Goal: Task Accomplishment & Management: Manage account settings

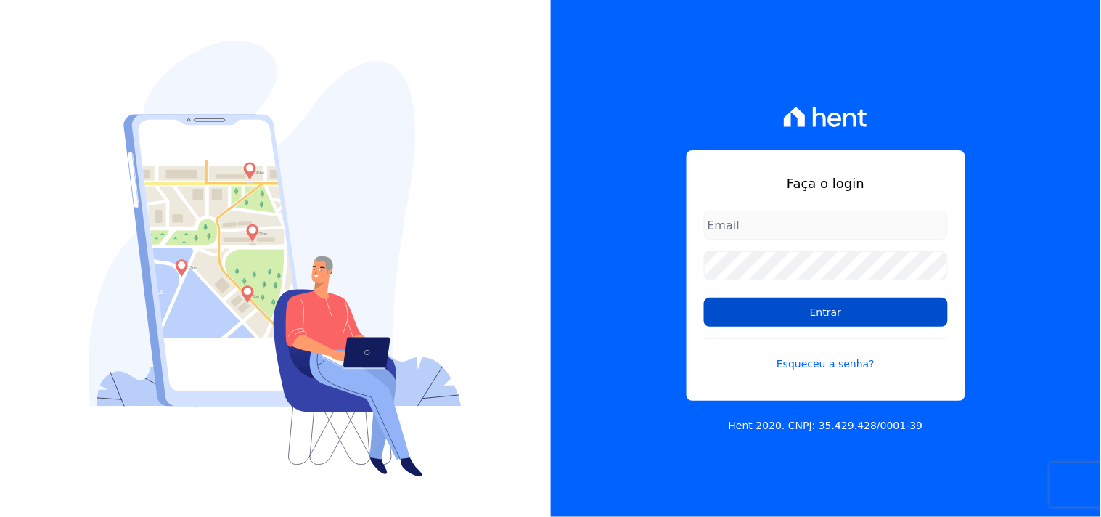
type input "mondeo@mondeoconstrutora.com.br"
click at [836, 302] on input "Entrar" at bounding box center [826, 312] width 244 height 29
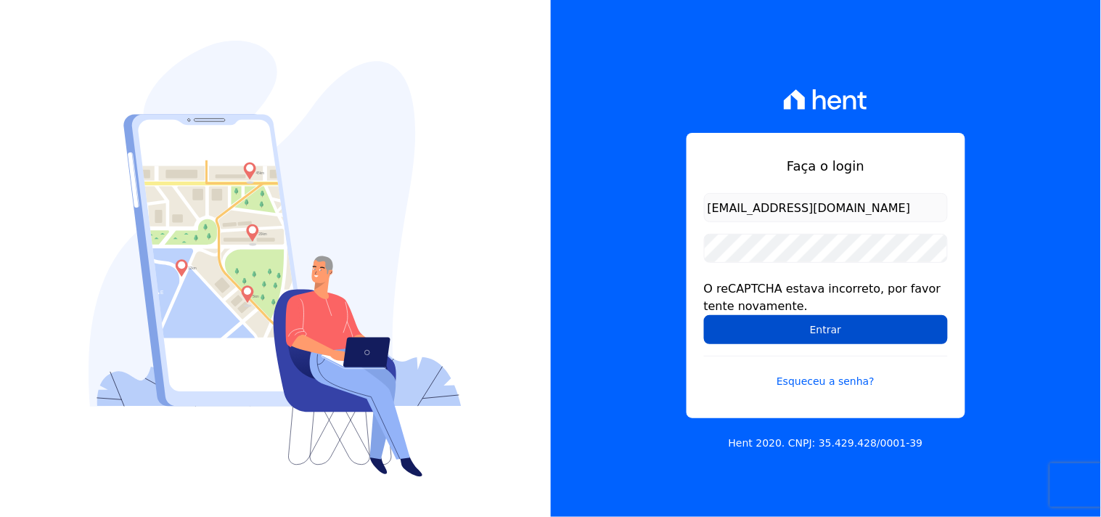
click at [809, 334] on input "Entrar" at bounding box center [826, 329] width 244 height 29
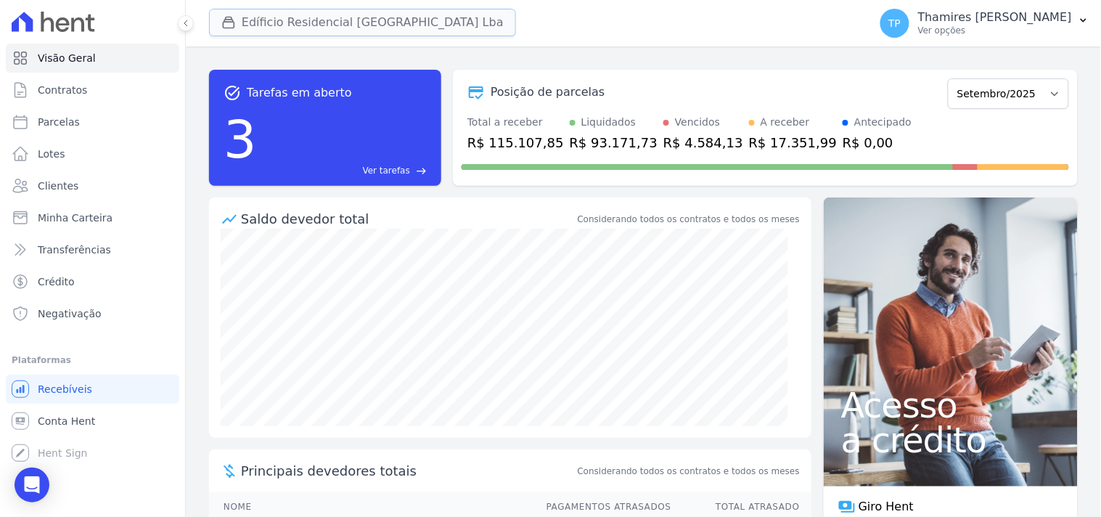
click at [322, 31] on button "Edíficio Residencial [GEOGRAPHIC_DATA] Lba" at bounding box center [362, 23] width 307 height 28
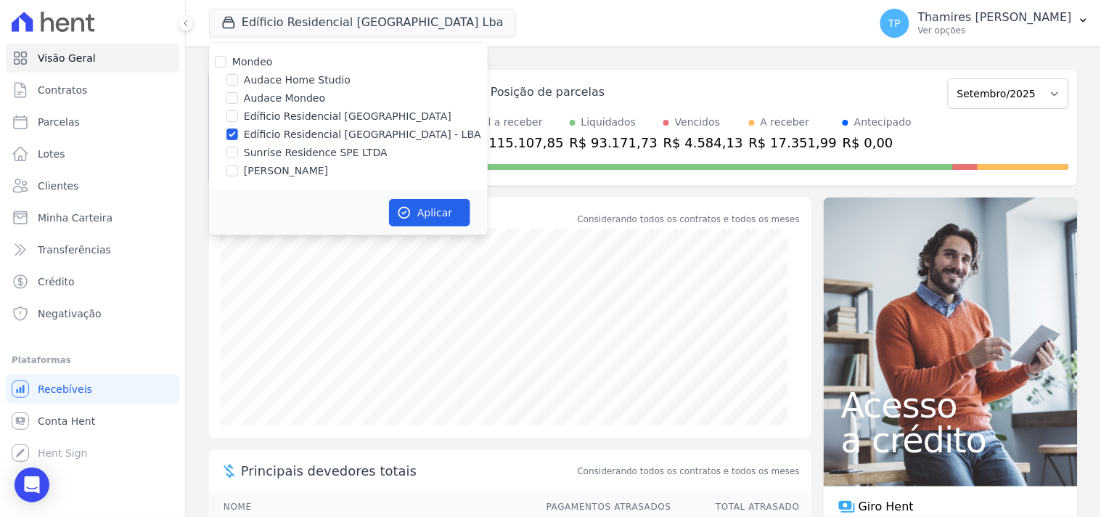
click at [301, 141] on label "Edíficio Residencial [GEOGRAPHIC_DATA] - LBA" at bounding box center [362, 134] width 237 height 15
click at [238, 140] on input "Edíficio Residencial [GEOGRAPHIC_DATA] - LBA" at bounding box center [233, 134] width 12 height 12
checkbox input "false"
click at [299, 149] on label "Sunrise Residence SPE LTDA" at bounding box center [316, 152] width 144 height 15
click at [238, 149] on input "Sunrise Residence SPE LTDA" at bounding box center [233, 153] width 12 height 12
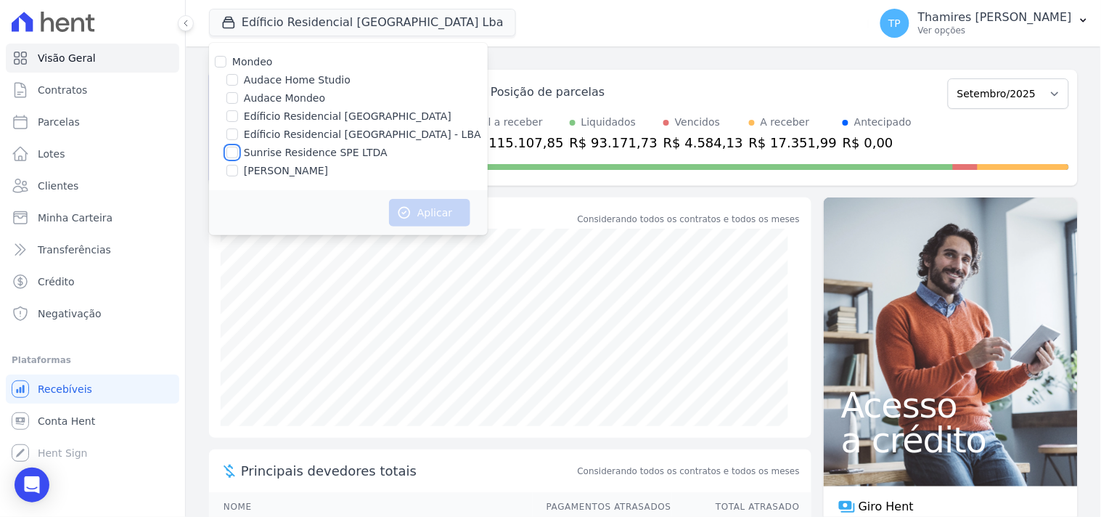
checkbox input "true"
click at [443, 216] on button "Aplicar" at bounding box center [429, 213] width 81 height 28
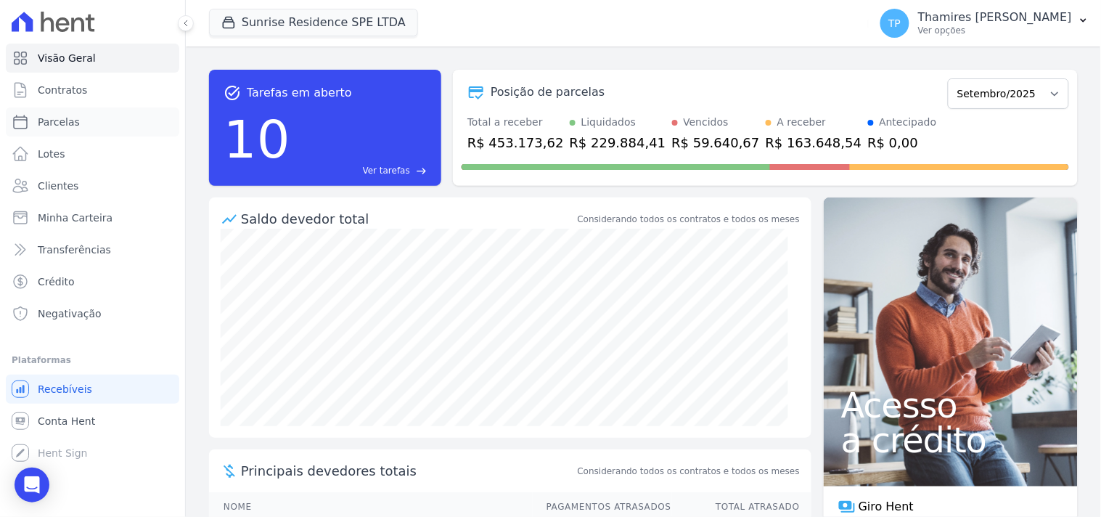
click at [97, 122] on link "Parcelas" at bounding box center [93, 121] width 174 height 29
select select
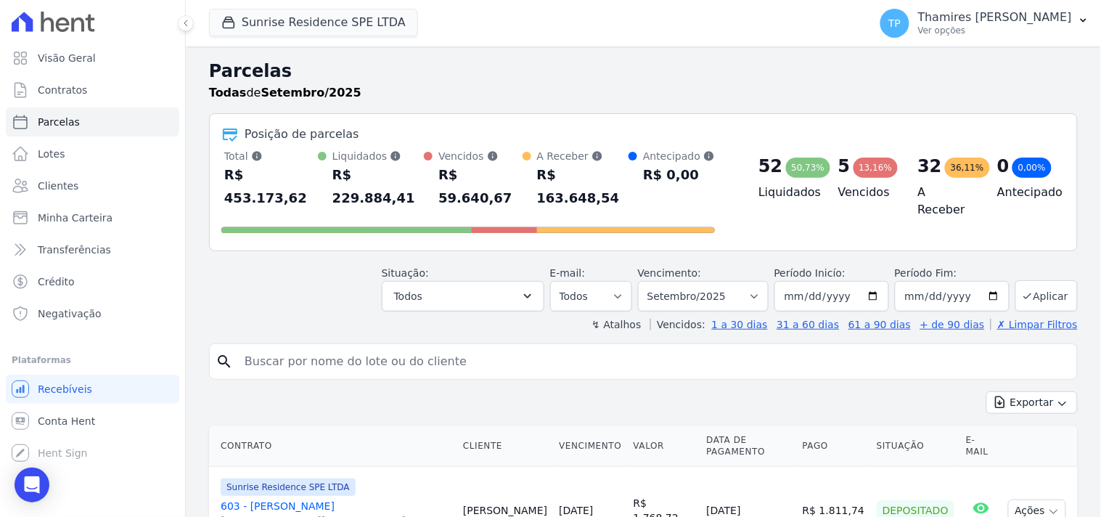
click at [449, 351] on input "search" at bounding box center [654, 361] width 836 height 29
type input "807"
select select
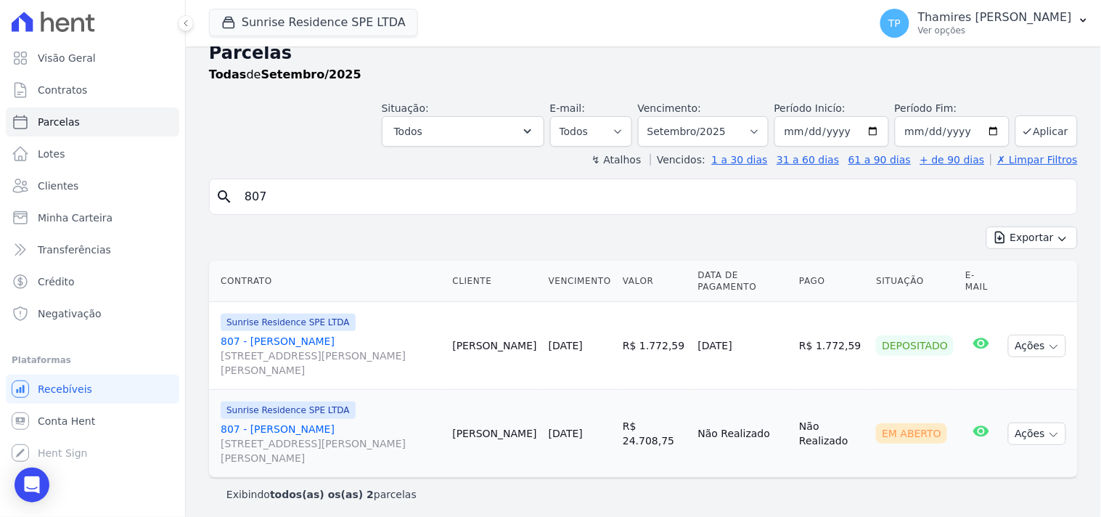
scroll to position [23, 0]
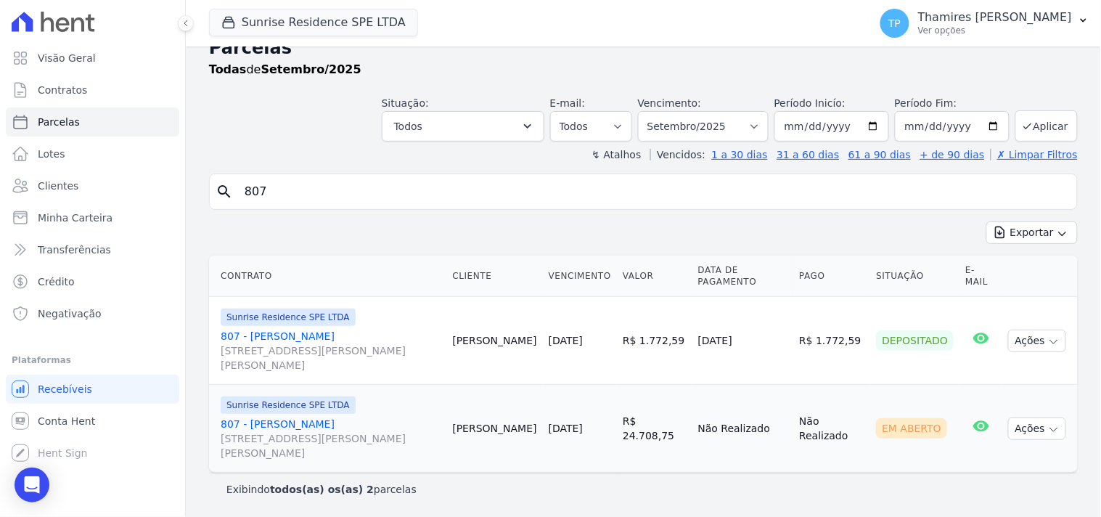
click at [282, 423] on link "807 - Vania da Silva Alves Rua Anacleto Luiz de Oliveira, 146, Apto 807, Gleba …" at bounding box center [331, 439] width 220 height 44
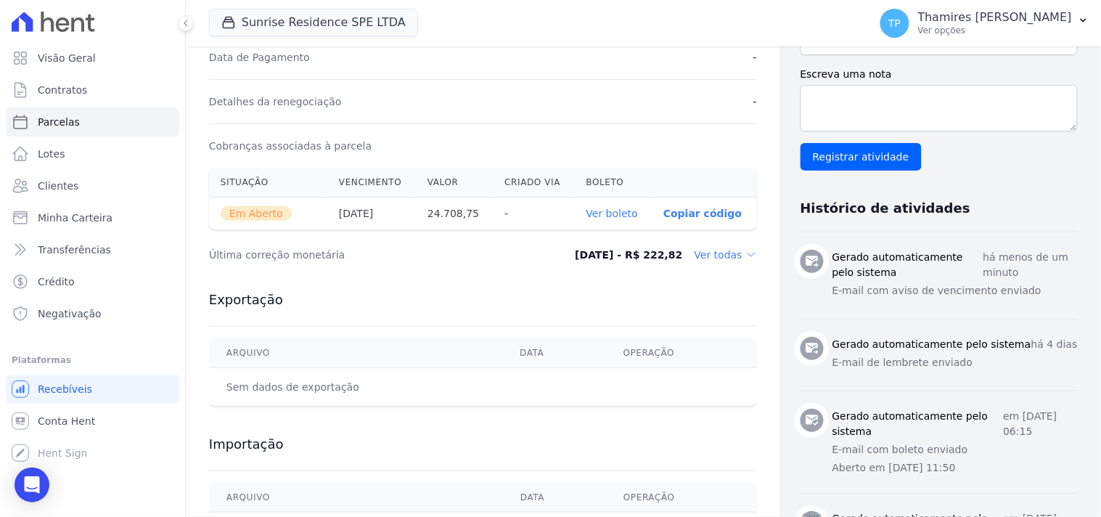
scroll to position [242, 0]
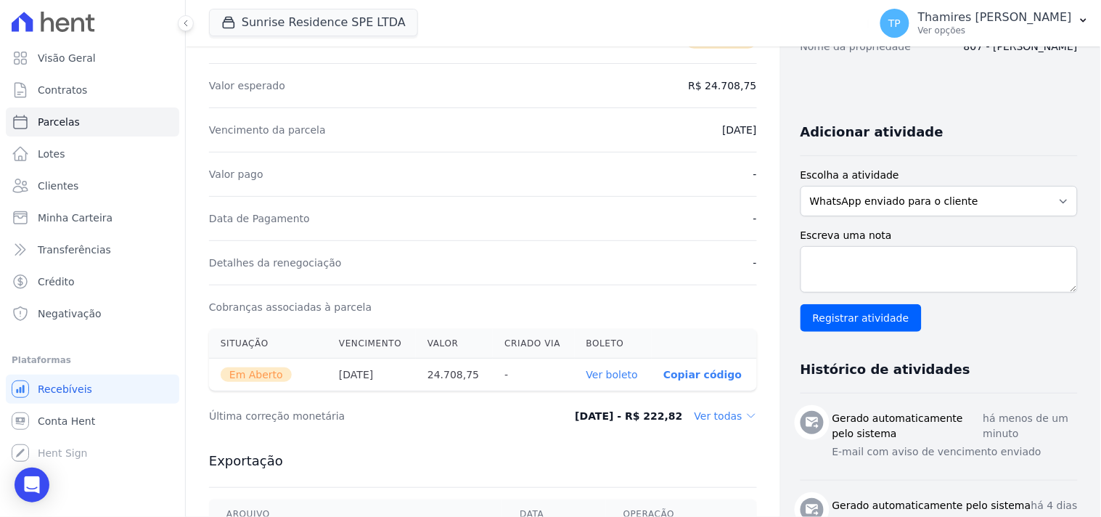
click at [746, 421] on icon at bounding box center [752, 416] width 12 height 12
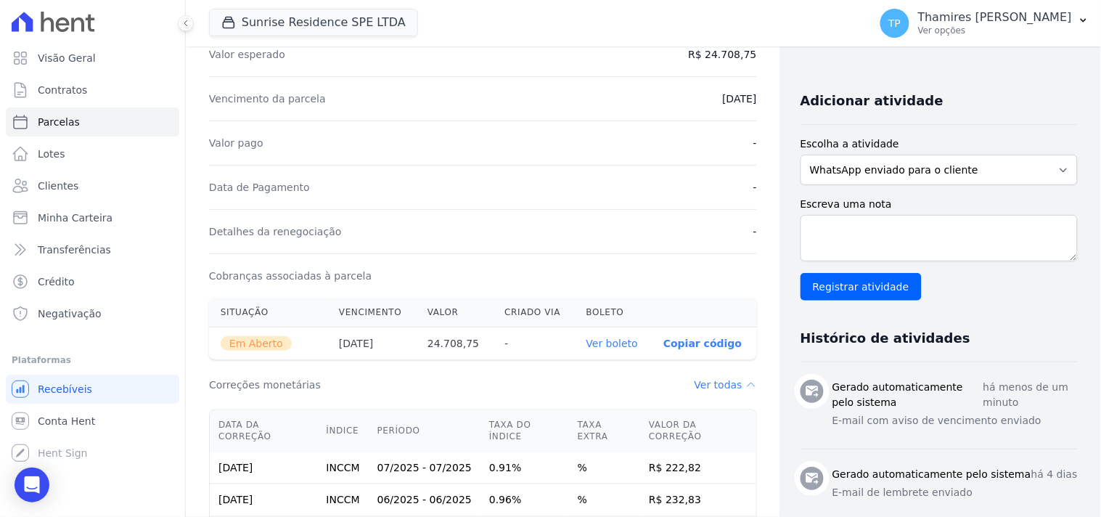
scroll to position [0, 0]
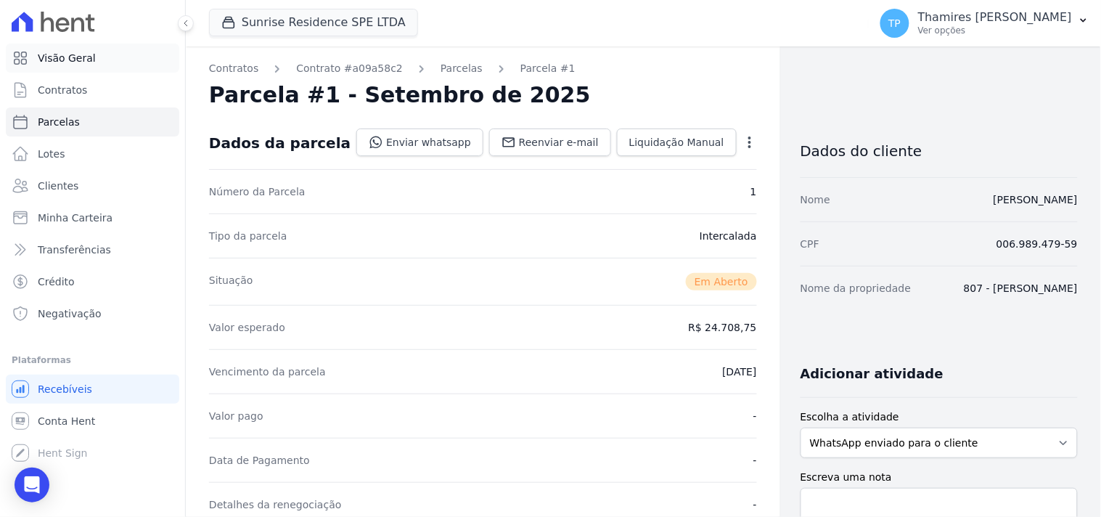
click at [102, 57] on link "Visão Geral" at bounding box center [93, 58] width 174 height 29
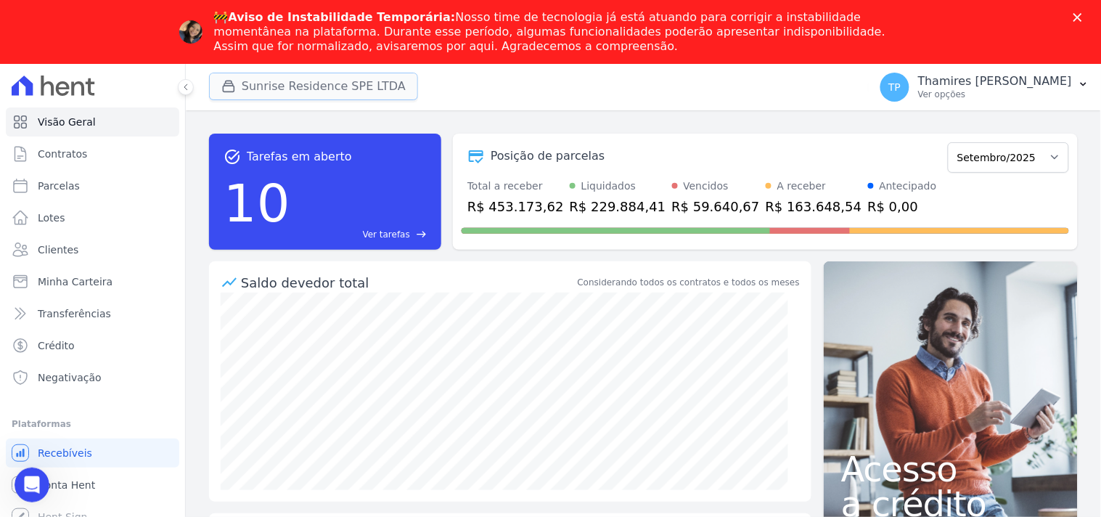
click at [347, 76] on button "Sunrise Residence SPE LTDA" at bounding box center [313, 87] width 209 height 28
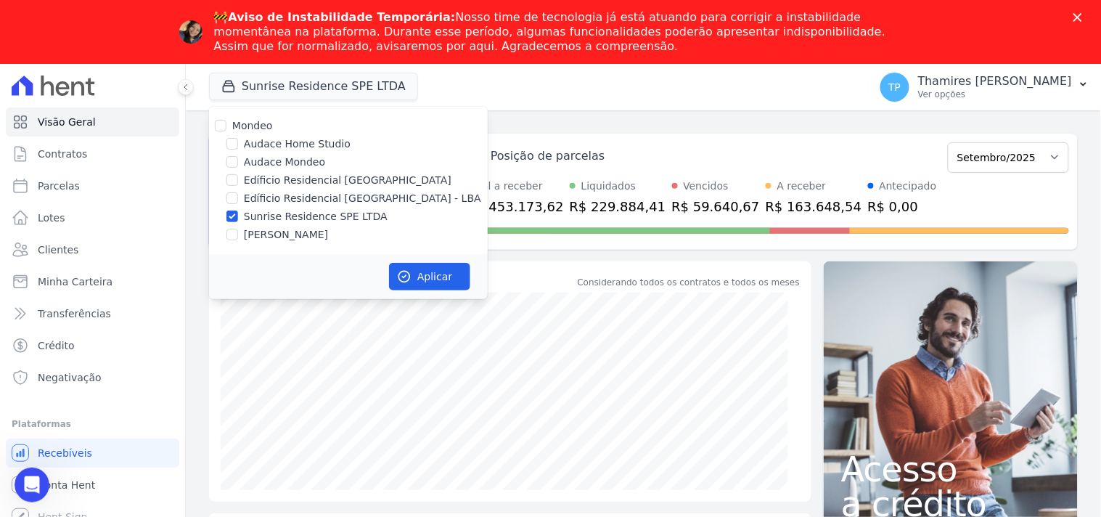
click at [309, 163] on label "Audace Mondeo" at bounding box center [284, 162] width 81 height 15
click at [238, 163] on input "Audace Mondeo" at bounding box center [233, 162] width 12 height 12
checkbox input "true"
click at [303, 221] on label "Sunrise Residence SPE LTDA" at bounding box center [316, 216] width 144 height 15
click at [238, 221] on input "Sunrise Residence SPE LTDA" at bounding box center [233, 217] width 12 height 12
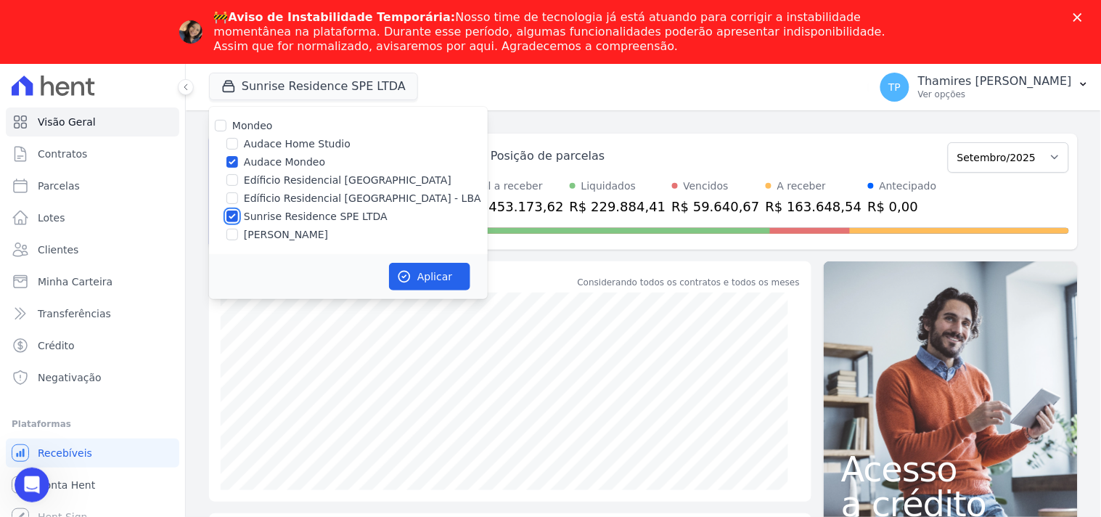
checkbox input "false"
click at [424, 266] on button "Aplicar" at bounding box center [429, 277] width 81 height 28
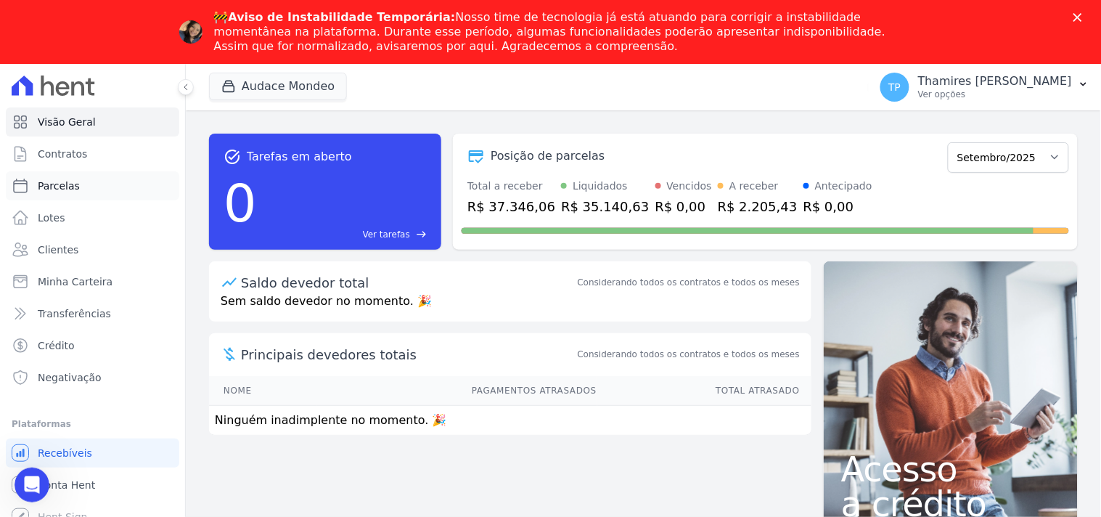
drag, startPoint x: 121, startPoint y: 182, endPoint x: 131, endPoint y: 181, distance: 10.2
click at [120, 183] on link "Parcelas" at bounding box center [93, 185] width 174 height 29
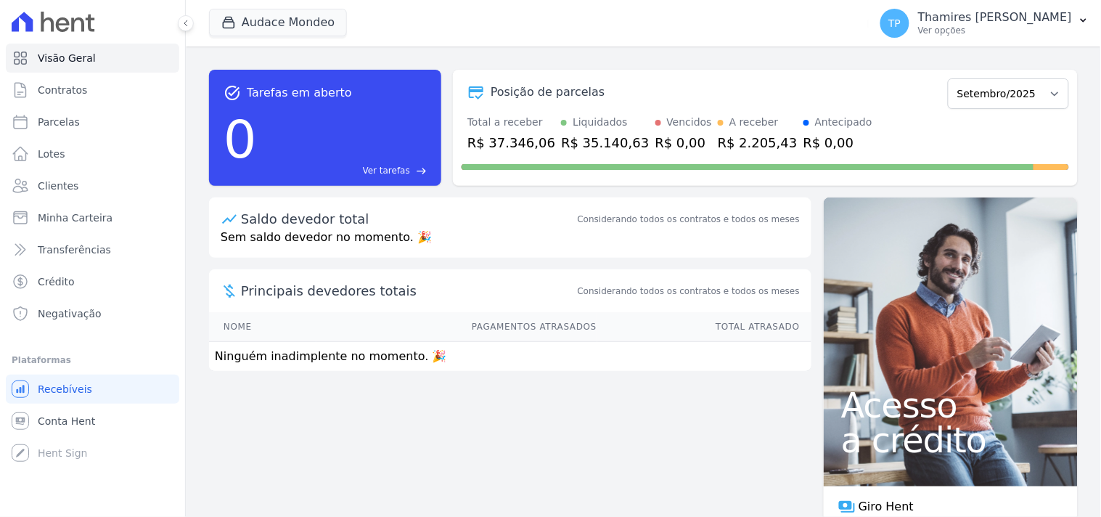
select select
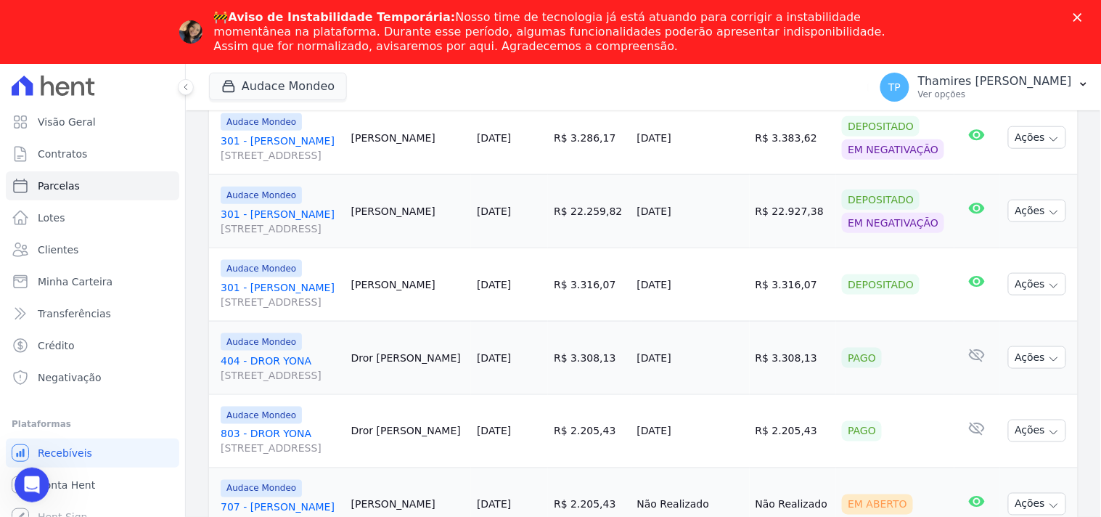
drag, startPoint x: 654, startPoint y: 367, endPoint x: 707, endPoint y: 364, distance: 53.1
click at [707, 364] on td "12/09/2025" at bounding box center [691, 357] width 118 height 73
drag, startPoint x: 650, startPoint y: 420, endPoint x: 611, endPoint y: 349, distance: 80.6
click at [717, 415] on td "12/09/2025" at bounding box center [691, 430] width 118 height 73
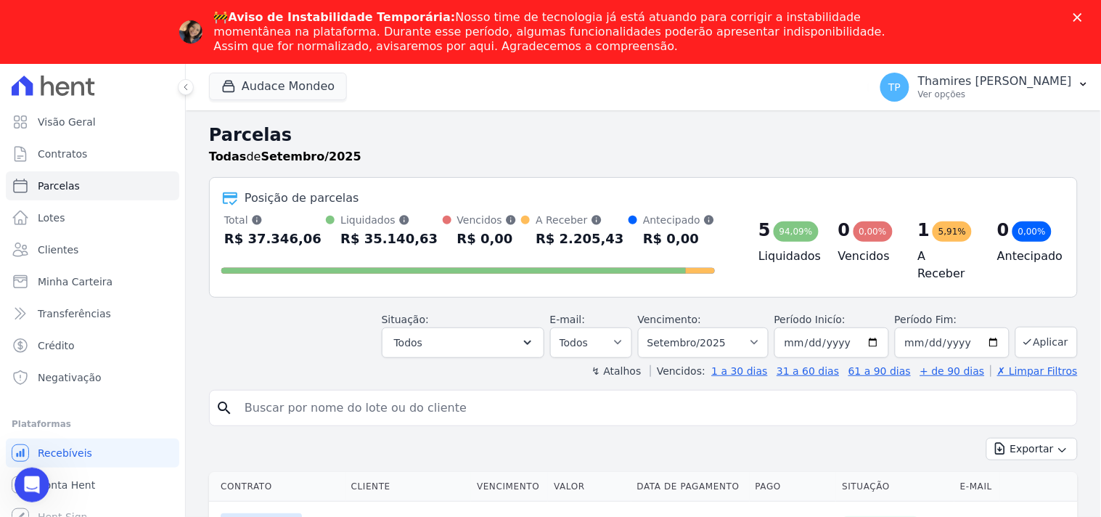
scroll to position [400, 0]
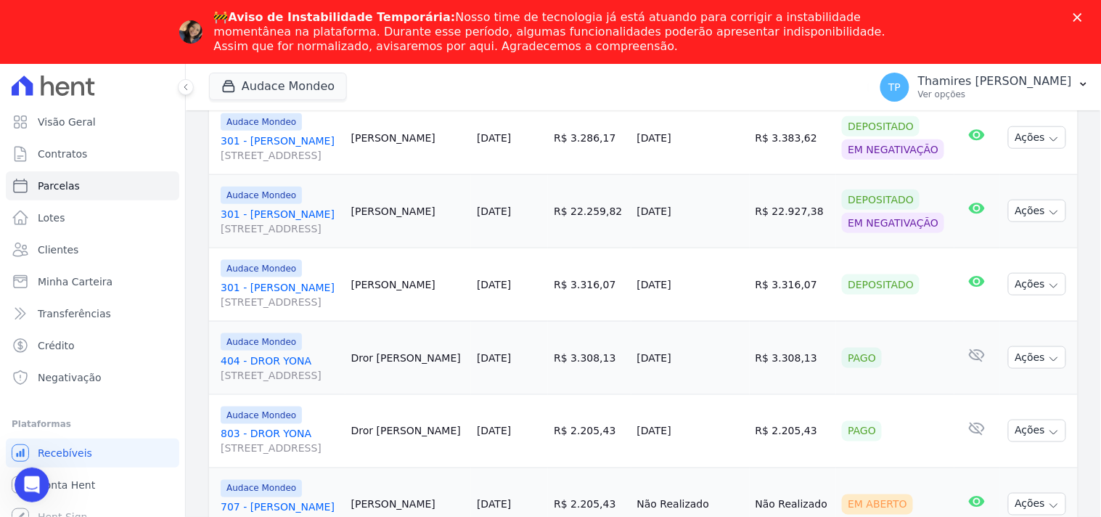
click at [1075, 15] on icon "Fechar" at bounding box center [1078, 17] width 9 height 9
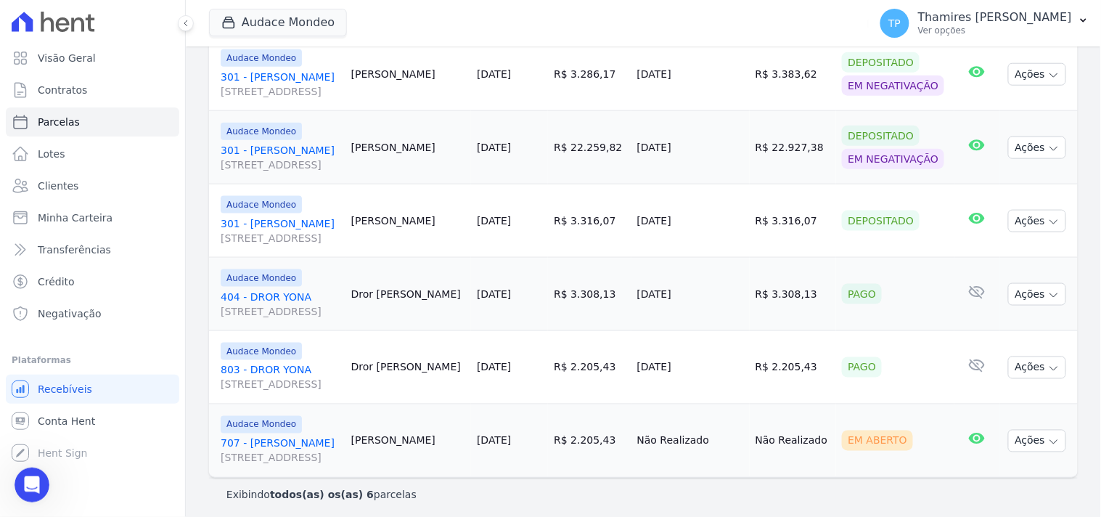
scroll to position [0, 0]
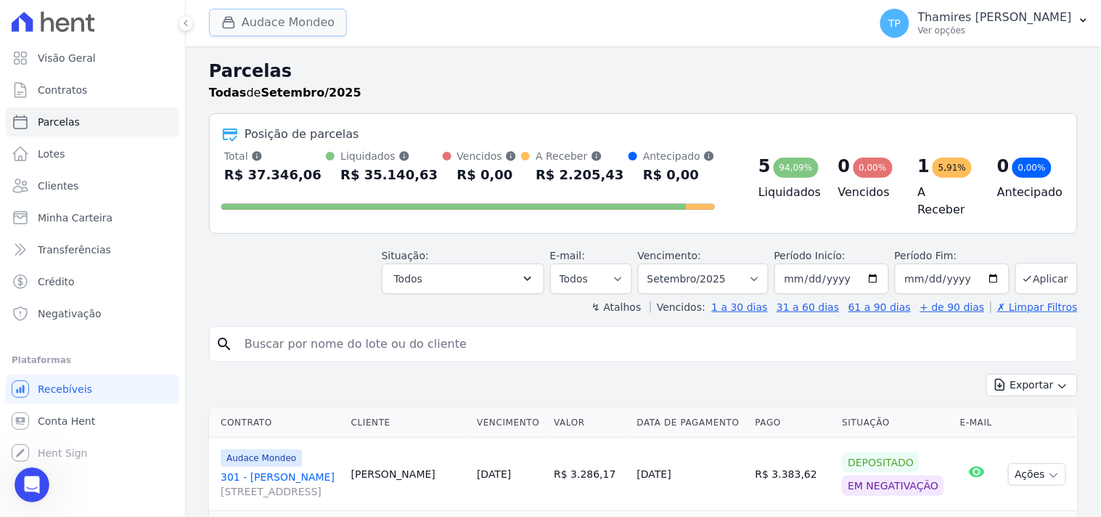
click at [285, 23] on button "Audace Mondeo" at bounding box center [278, 23] width 138 height 28
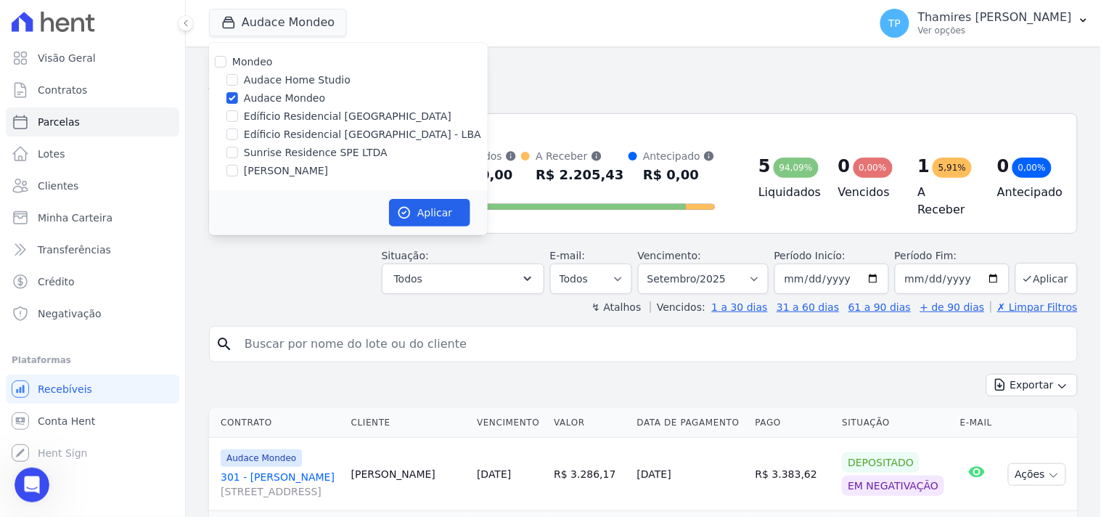
click at [290, 166] on label "Terreno de Goioerê" at bounding box center [286, 170] width 84 height 15
click at [238, 166] on input "Terreno de Goioerê" at bounding box center [233, 171] width 12 height 12
checkbox input "true"
click at [293, 91] on label "Audace Mondeo" at bounding box center [284, 98] width 81 height 15
click at [238, 92] on input "Audace Mondeo" at bounding box center [233, 98] width 12 height 12
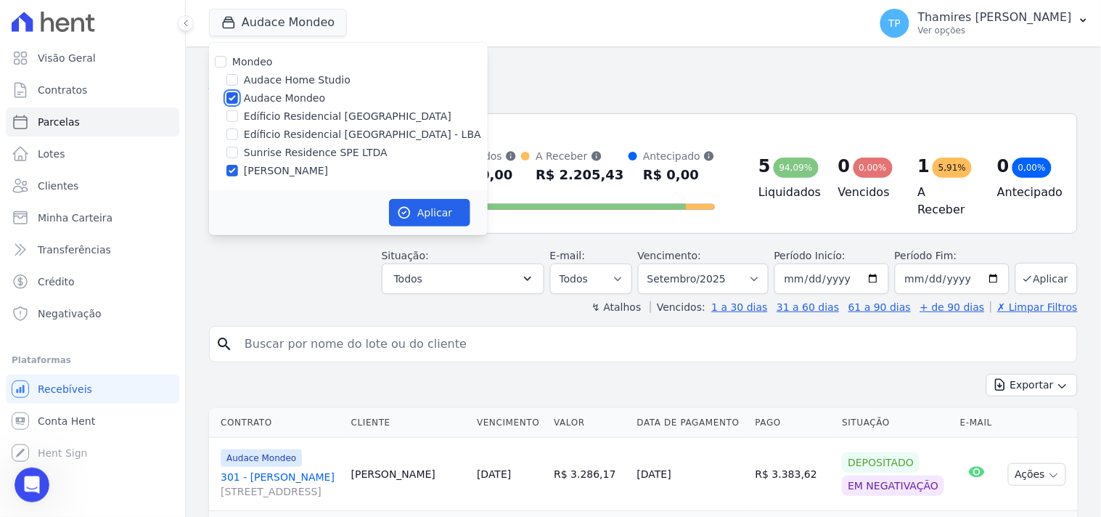
checkbox input "false"
click at [465, 230] on div "Aplicar" at bounding box center [348, 212] width 279 height 45
click at [462, 219] on button "Aplicar" at bounding box center [429, 213] width 81 height 28
select select
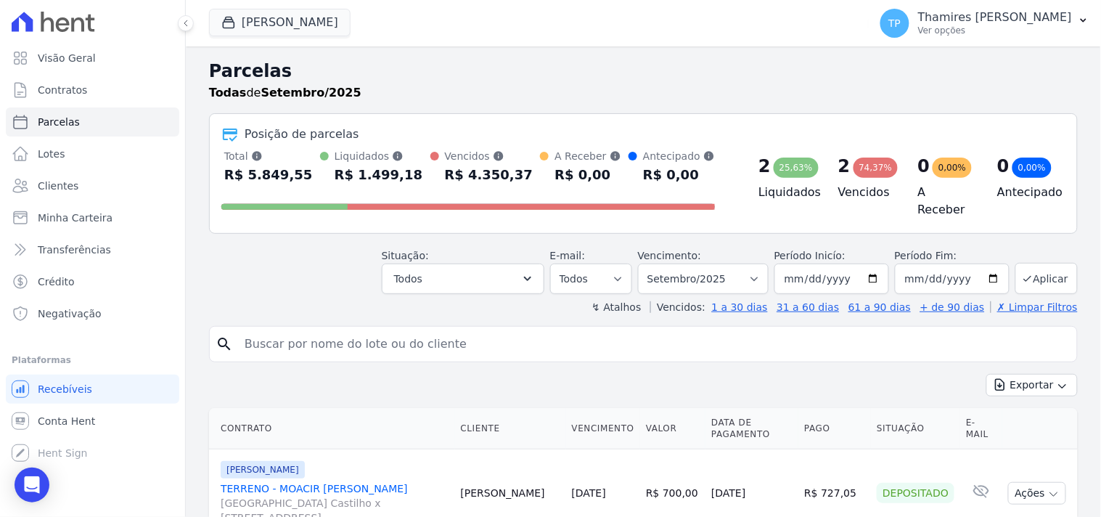
scroll to position [322, 0]
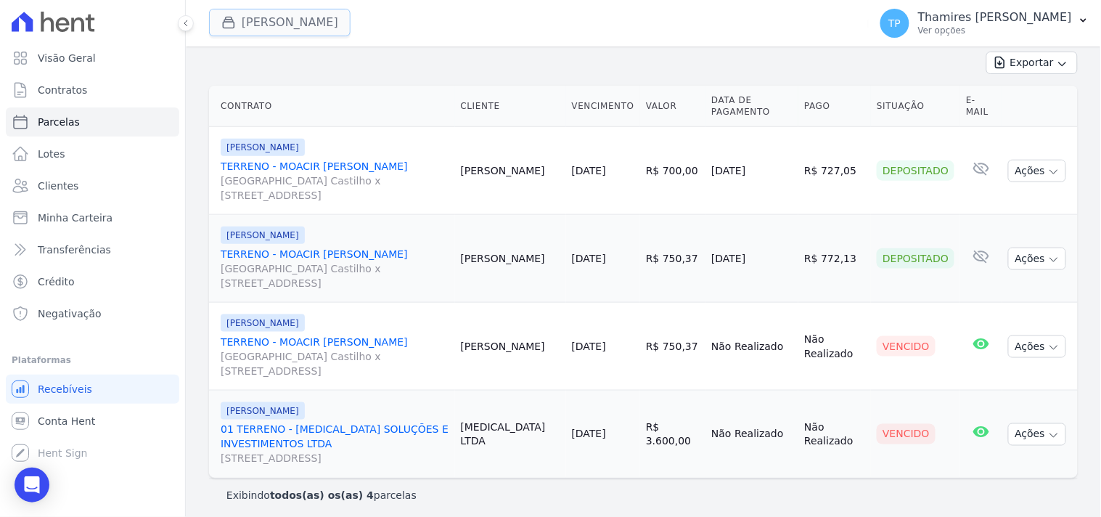
click at [306, 31] on button "Terreno De Goioerê" at bounding box center [280, 23] width 142 height 28
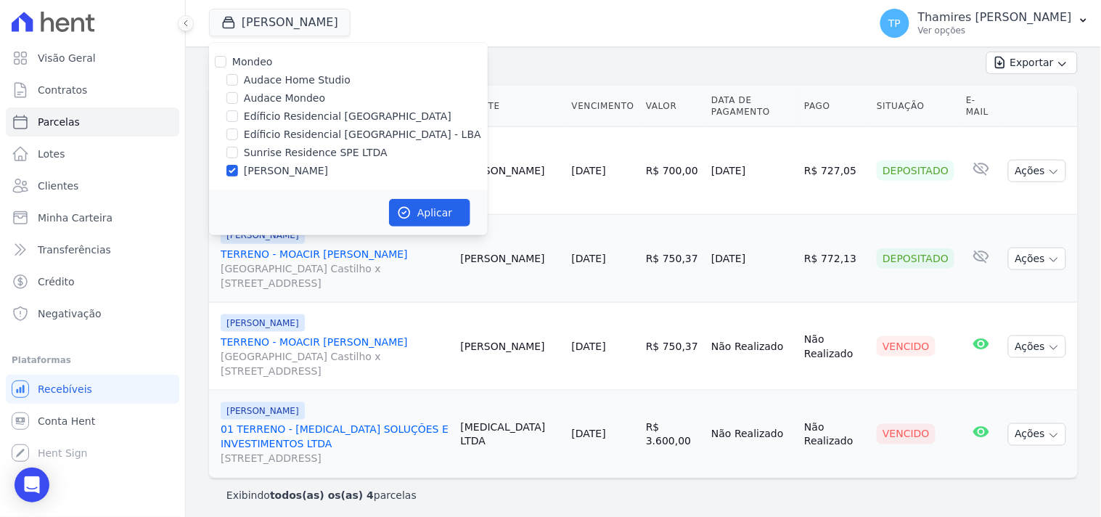
click at [321, 129] on label "Edíficio Residencial Grevílea Park - LBA" at bounding box center [362, 134] width 237 height 15
click at [238, 129] on input "Edíficio Residencial Grevílea Park - LBA" at bounding box center [233, 134] width 12 height 12
checkbox input "true"
click at [309, 163] on label "Terreno de Goioerê" at bounding box center [286, 170] width 84 height 15
click at [238, 165] on input "Terreno de Goioerê" at bounding box center [233, 171] width 12 height 12
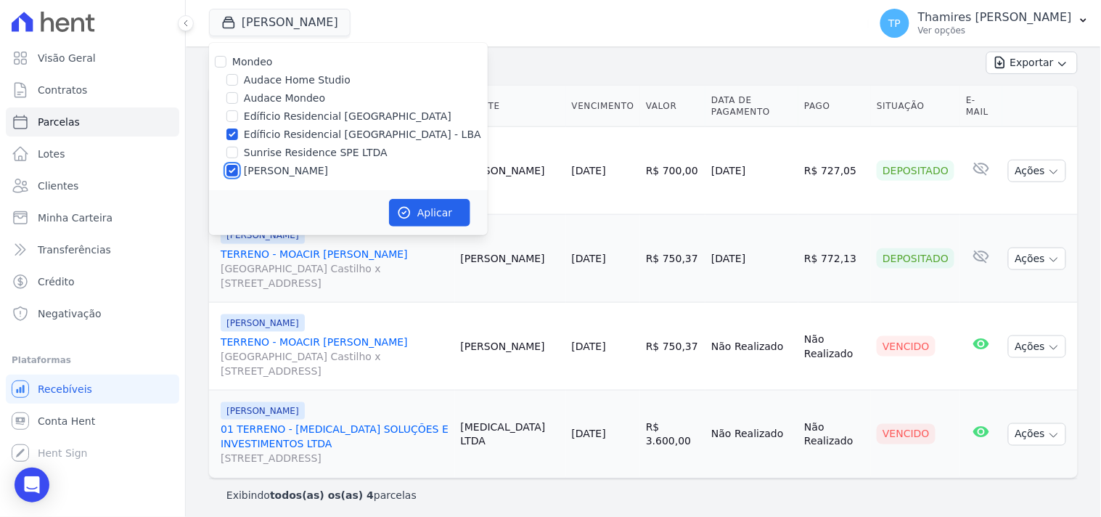
checkbox input "false"
click at [422, 211] on button "Aplicar" at bounding box center [429, 213] width 81 height 28
select select
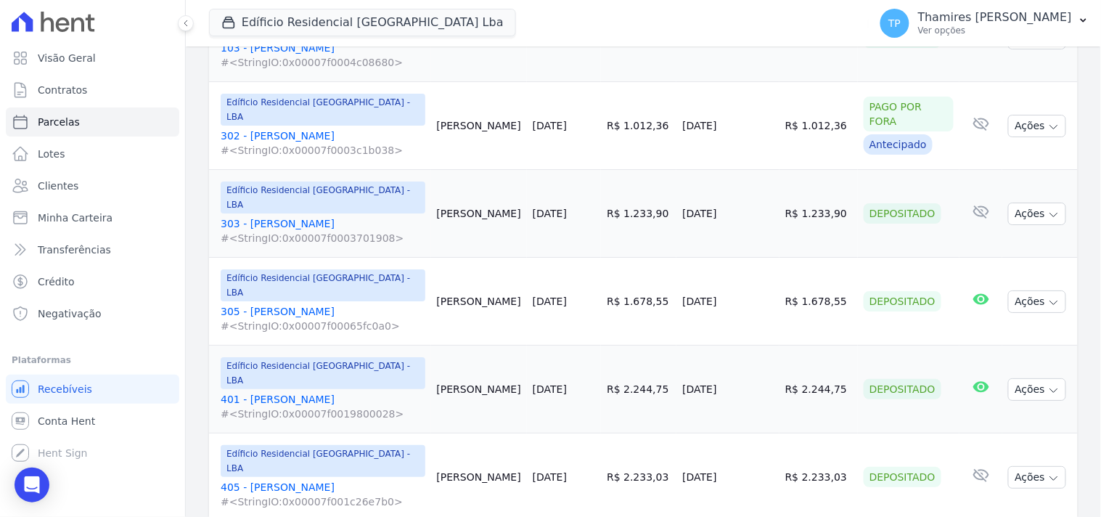
scroll to position [1290, 0]
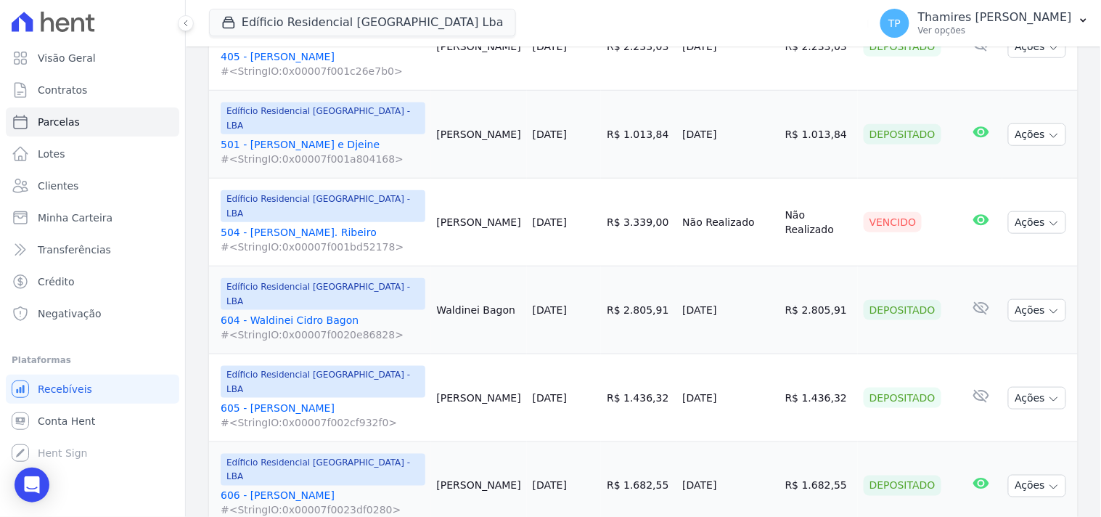
scroll to position [1813, 0]
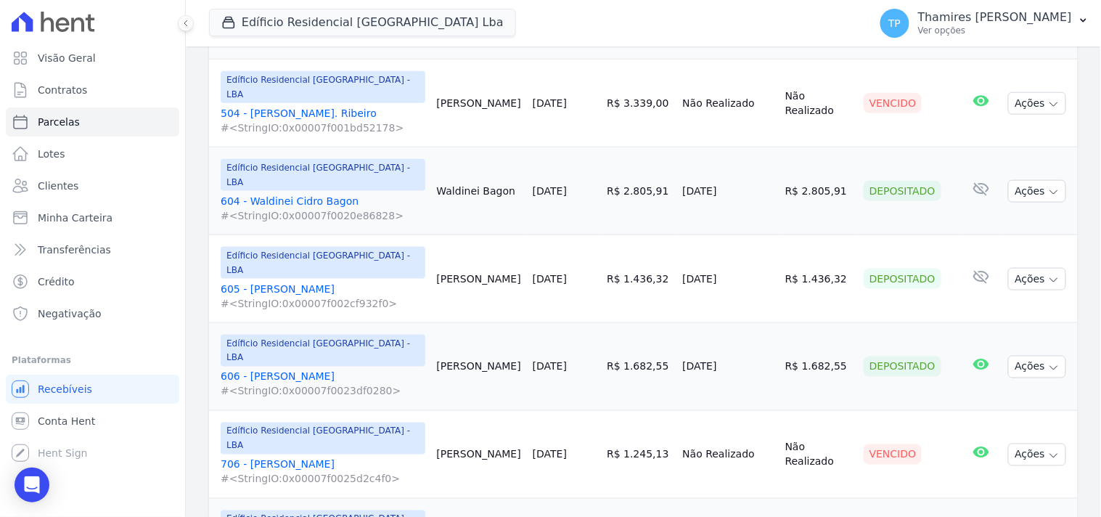
select select
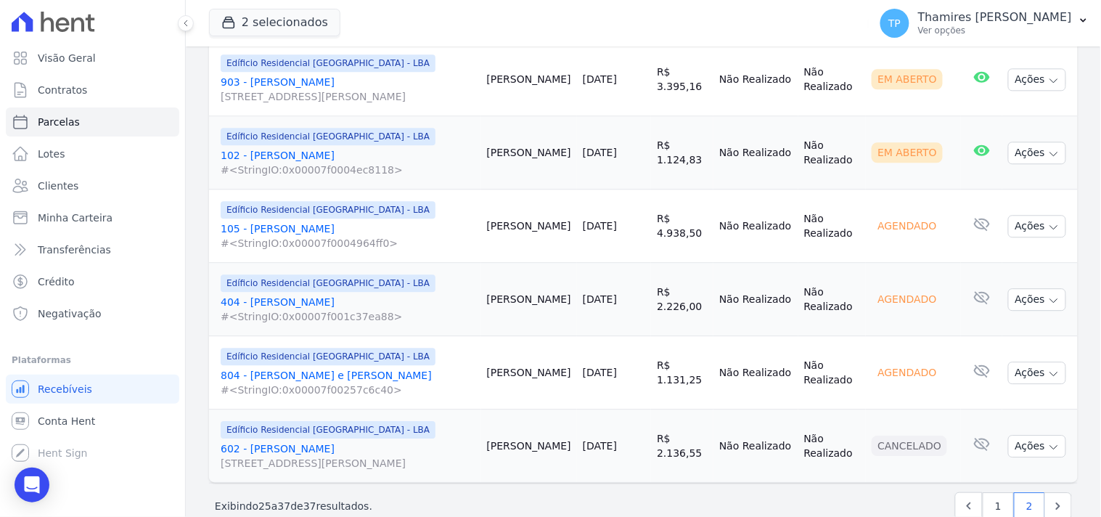
scroll to position [894, 0]
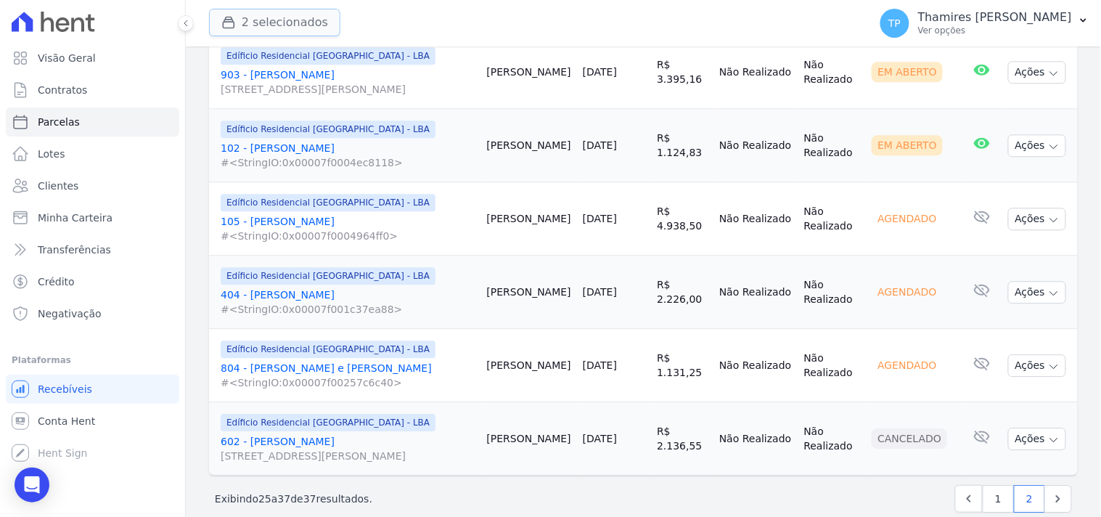
drag, startPoint x: 319, startPoint y: 16, endPoint x: 311, endPoint y: 39, distance: 24.8
click at [319, 15] on button "2 selecionados" at bounding box center [274, 23] width 131 height 28
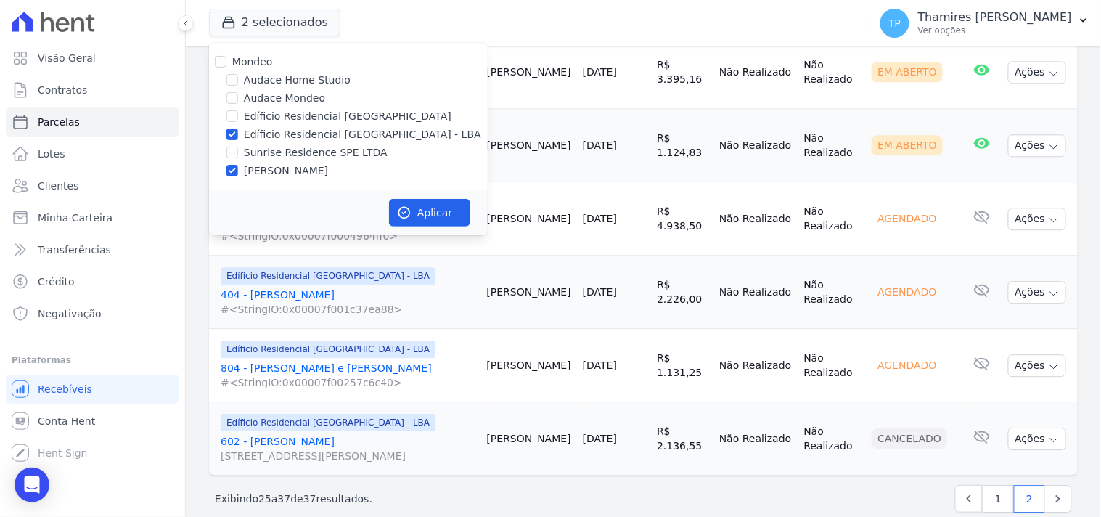
click at [300, 163] on label "Terreno de Goioerê" at bounding box center [286, 170] width 84 height 15
click at [238, 165] on input "Terreno de Goioerê" at bounding box center [233, 171] width 12 height 12
checkbox input "false"
click at [310, 131] on label "Edíficio Residencial Grevílea Park - LBA" at bounding box center [362, 134] width 237 height 15
click at [238, 131] on input "Edíficio Residencial Grevílea Park - LBA" at bounding box center [233, 134] width 12 height 12
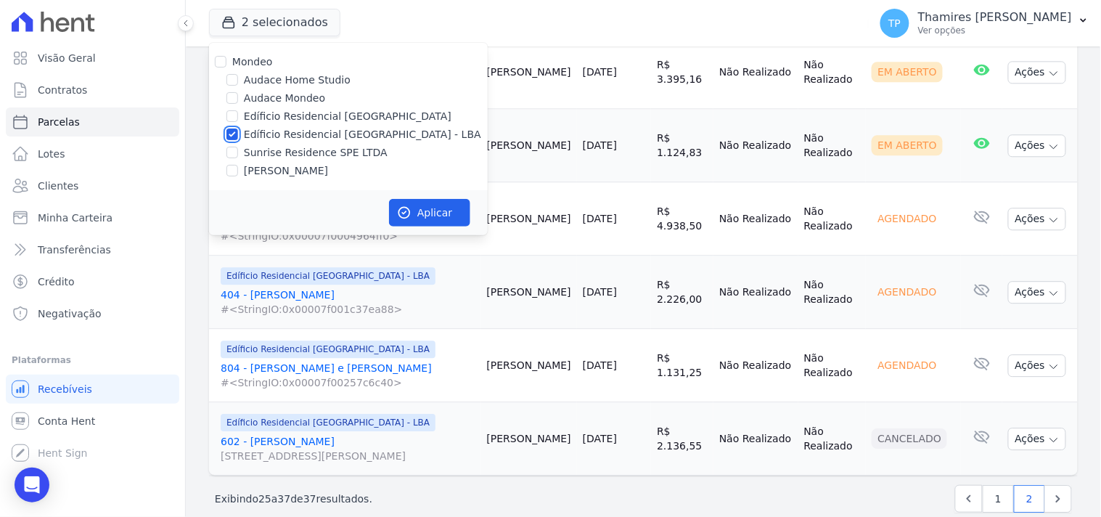
checkbox input "false"
click at [307, 154] on label "Sunrise Residence SPE LTDA" at bounding box center [316, 152] width 144 height 15
click at [238, 154] on input "Sunrise Residence SPE LTDA" at bounding box center [233, 153] width 12 height 12
checkbox input "true"
click at [433, 214] on button "Aplicar" at bounding box center [429, 213] width 81 height 28
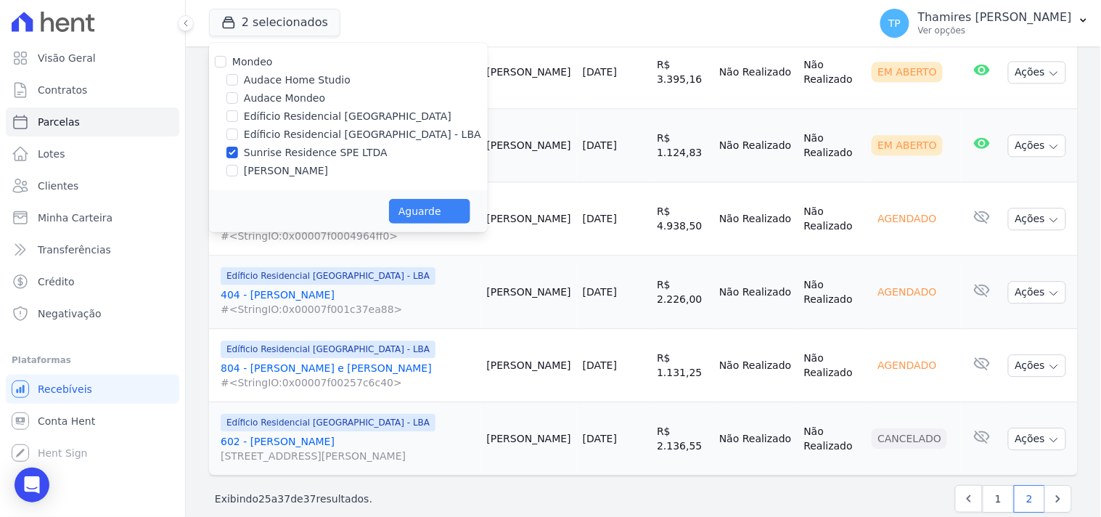
select select
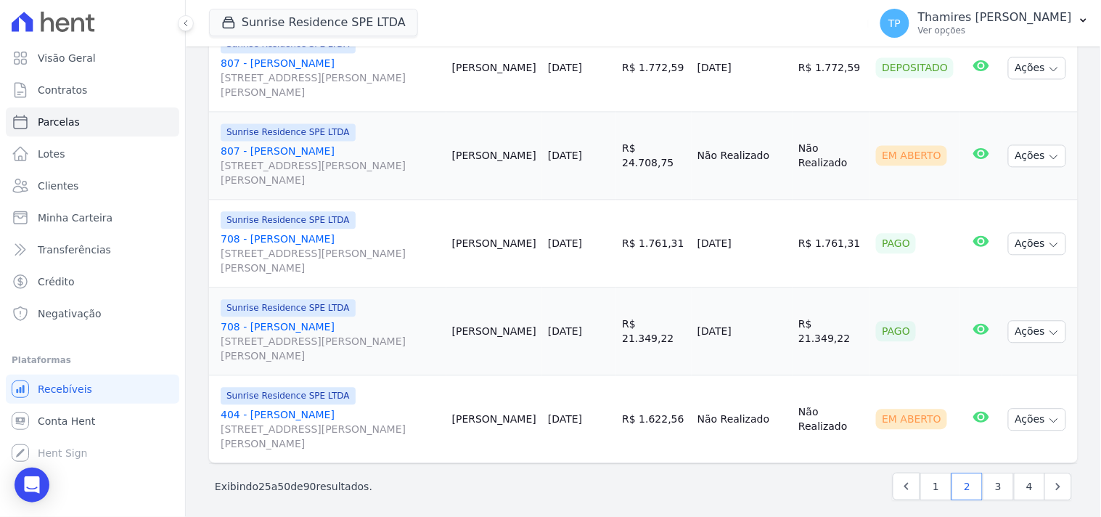
scroll to position [2187, 0]
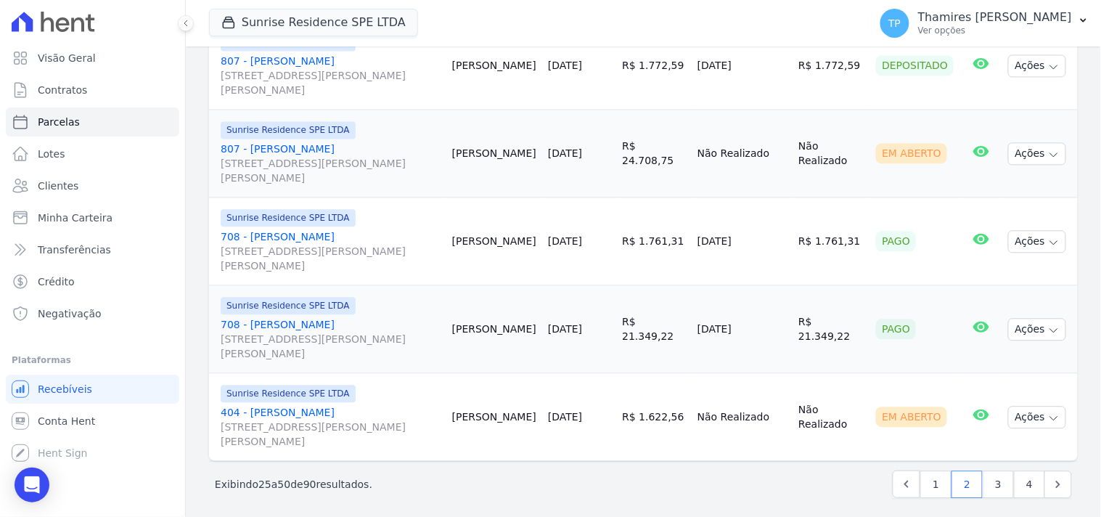
drag, startPoint x: 693, startPoint y: 238, endPoint x: 684, endPoint y: 185, distance: 53.8
click at [758, 240] on tr "Sunrise Residence SPE LTDA 708 - Maria Cláudia dos Reis Coelho Rua Anacleto Lui…" at bounding box center [643, 241] width 869 height 88
drag, startPoint x: 695, startPoint y: 316, endPoint x: 778, endPoint y: 316, distance: 82.0
click at [778, 316] on tr "Sunrise Residence SPE LTDA 708 - Maria Cláudia dos Reis Coelho Rua Anacleto Lui…" at bounding box center [643, 329] width 869 height 88
click at [986, 481] on link "3" at bounding box center [998, 484] width 31 height 28
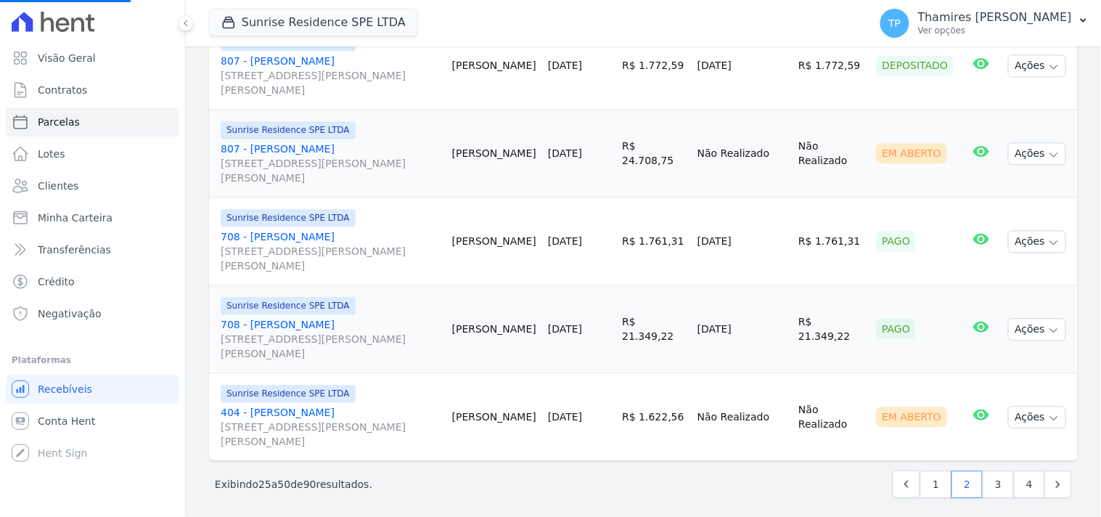
select select
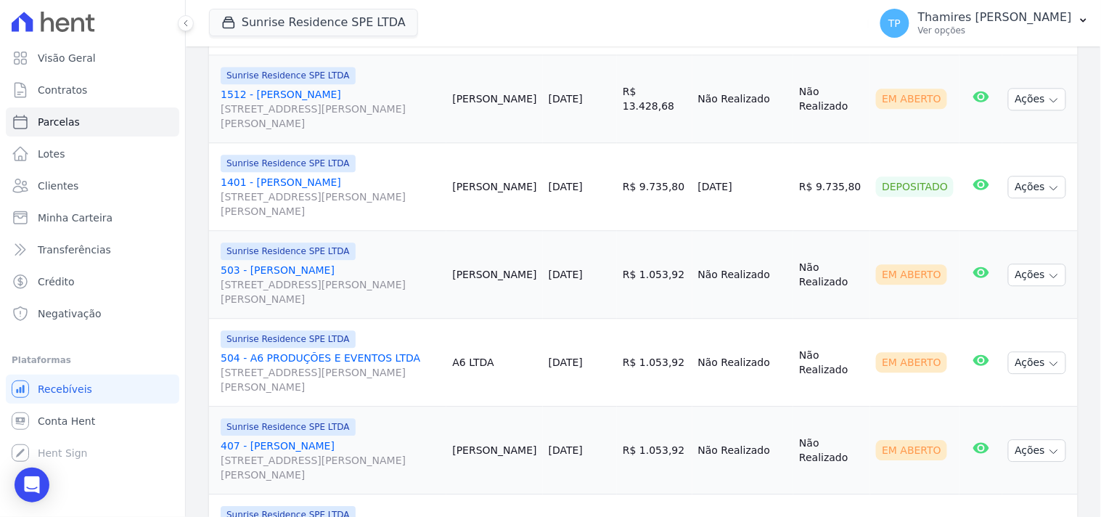
scroll to position [887, 0]
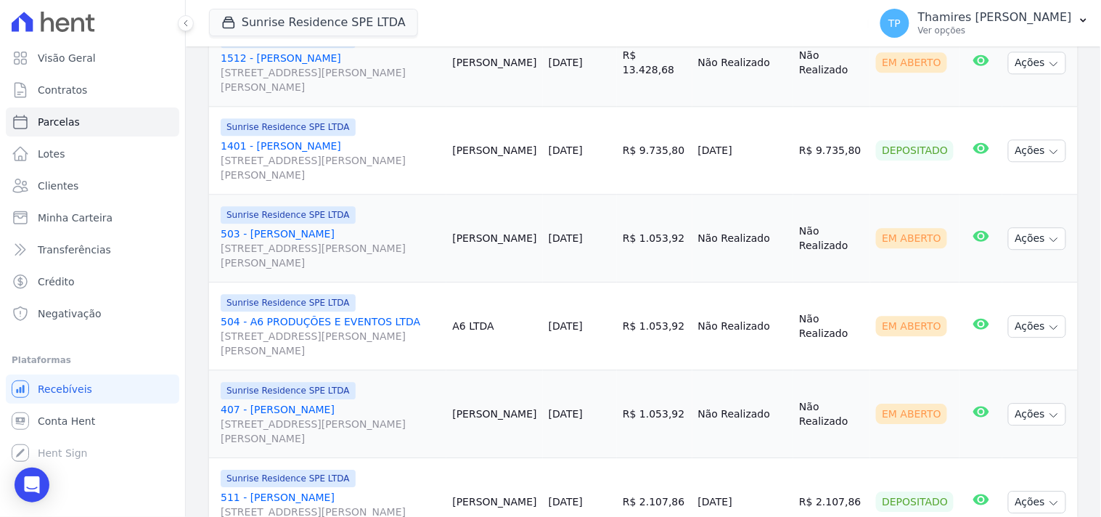
drag, startPoint x: 699, startPoint y: 125, endPoint x: 758, endPoint y: 122, distance: 58.9
click at [758, 122] on tr "Sunrise Residence SPE LTDA 1401 - LARISSA DE MELO DINIZ PEREIRA Rua Anacleto Lu…" at bounding box center [643, 151] width 869 height 88
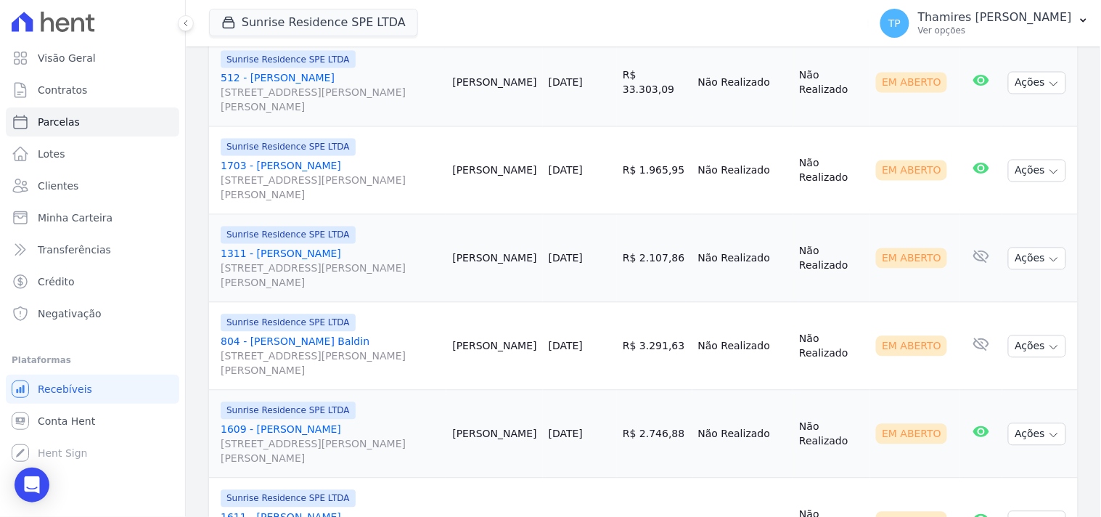
scroll to position [2187, 0]
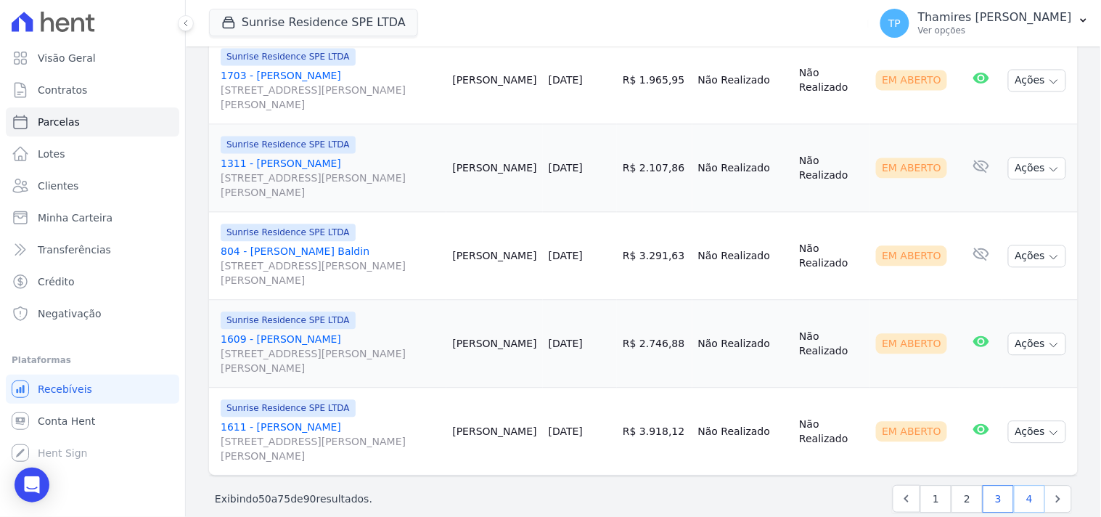
click at [1018, 485] on link "4" at bounding box center [1029, 499] width 31 height 28
select select
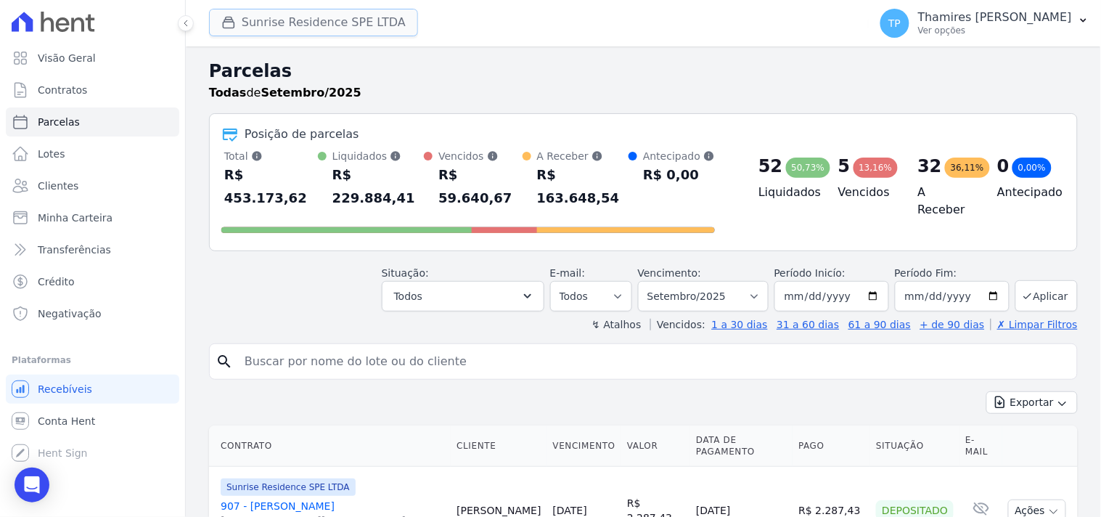
click at [379, 31] on button "Sunrise Residence SPE LTDA" at bounding box center [313, 23] width 209 height 28
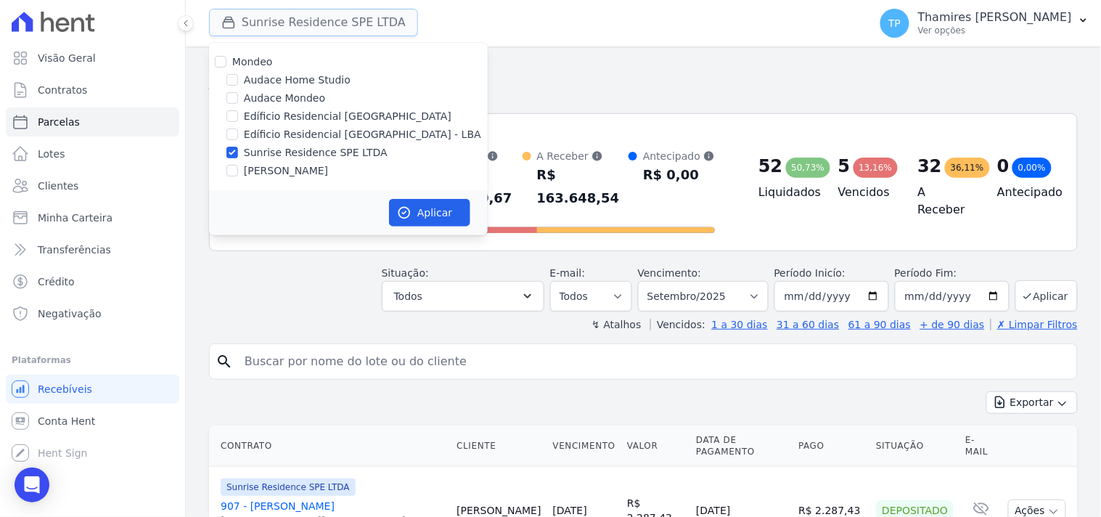
click at [378, 33] on button "Sunrise Residence SPE LTDA" at bounding box center [313, 23] width 209 height 28
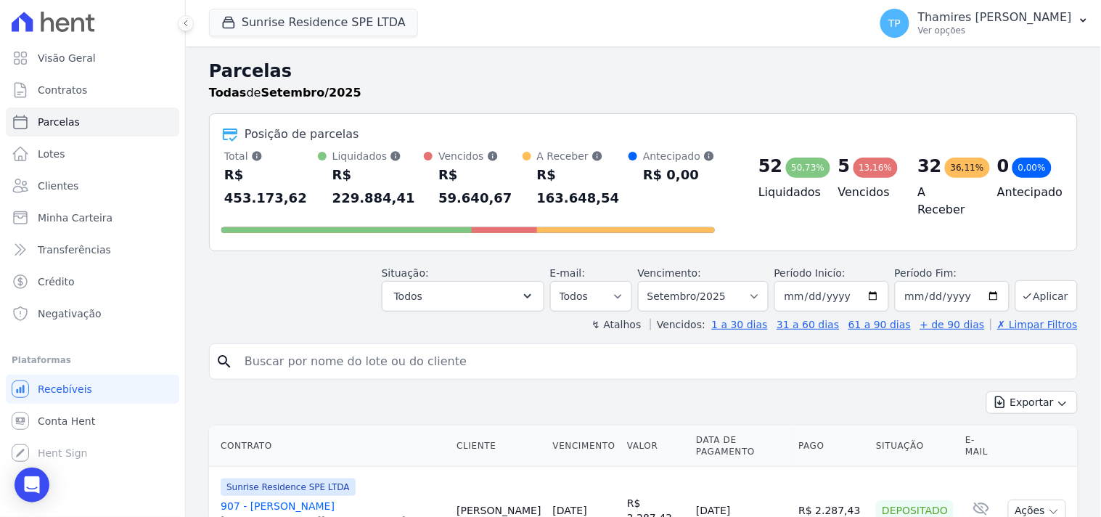
click at [298, 354] on div "search" at bounding box center [643, 361] width 869 height 36
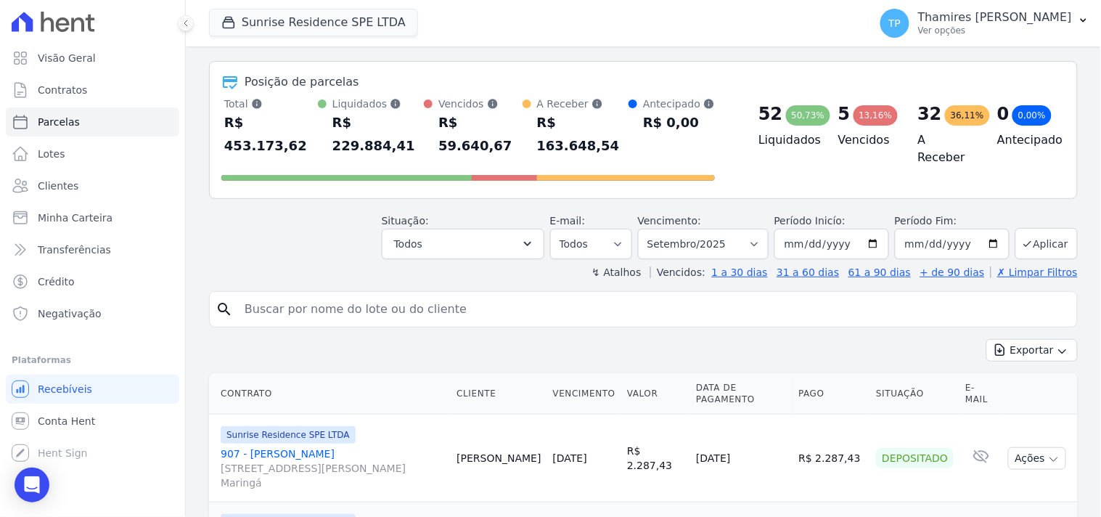
scroll to position [81, 0]
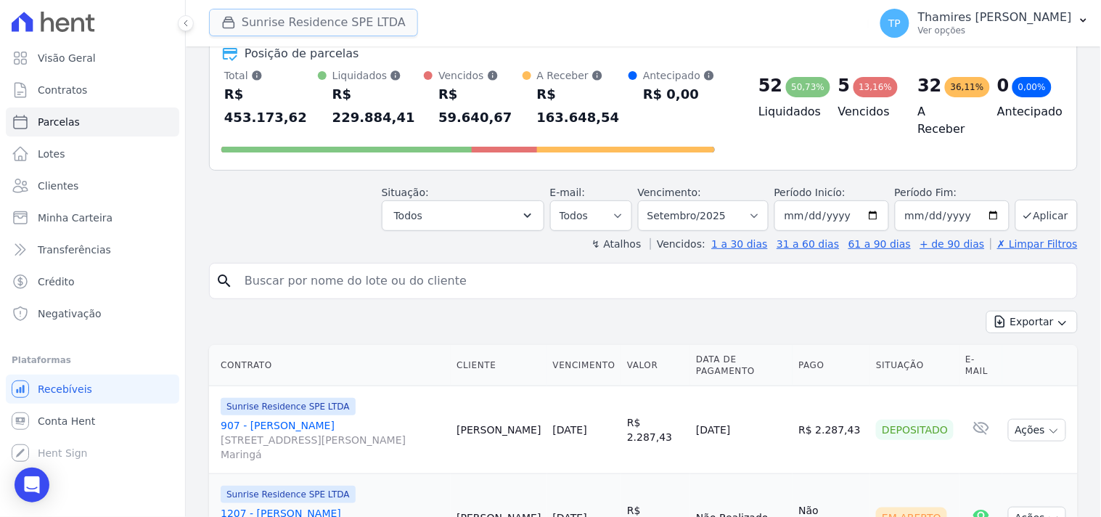
click at [295, 24] on button "Sunrise Residence SPE LTDA" at bounding box center [313, 23] width 209 height 28
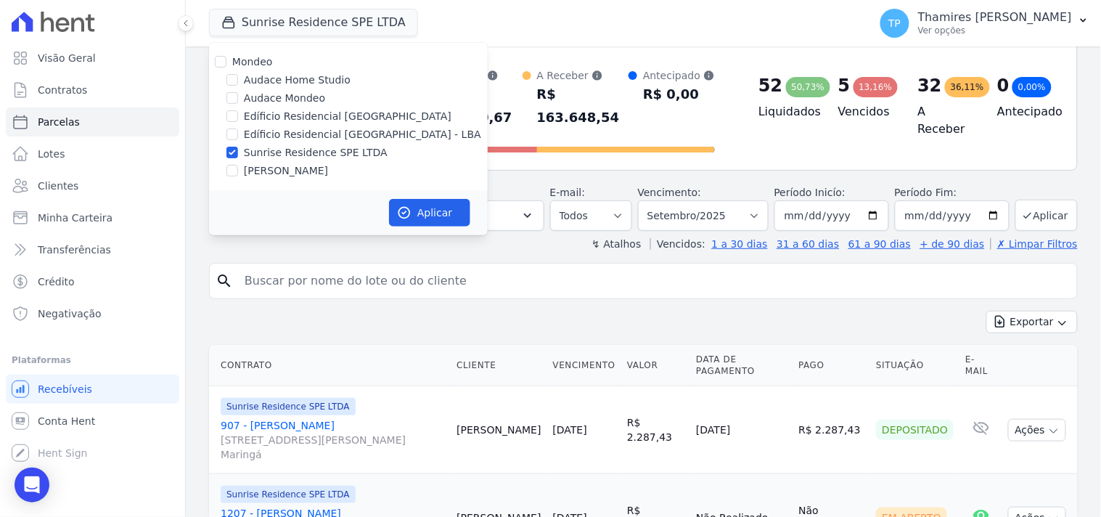
drag, startPoint x: 270, startPoint y: 168, endPoint x: 289, endPoint y: 156, distance: 22.2
click at [271, 168] on label "Terreno de Goioerê" at bounding box center [286, 170] width 84 height 15
click at [238, 168] on input "Terreno de Goioerê" at bounding box center [233, 171] width 12 height 12
checkbox input "true"
click at [293, 152] on label "Sunrise Residence SPE LTDA" at bounding box center [316, 152] width 144 height 15
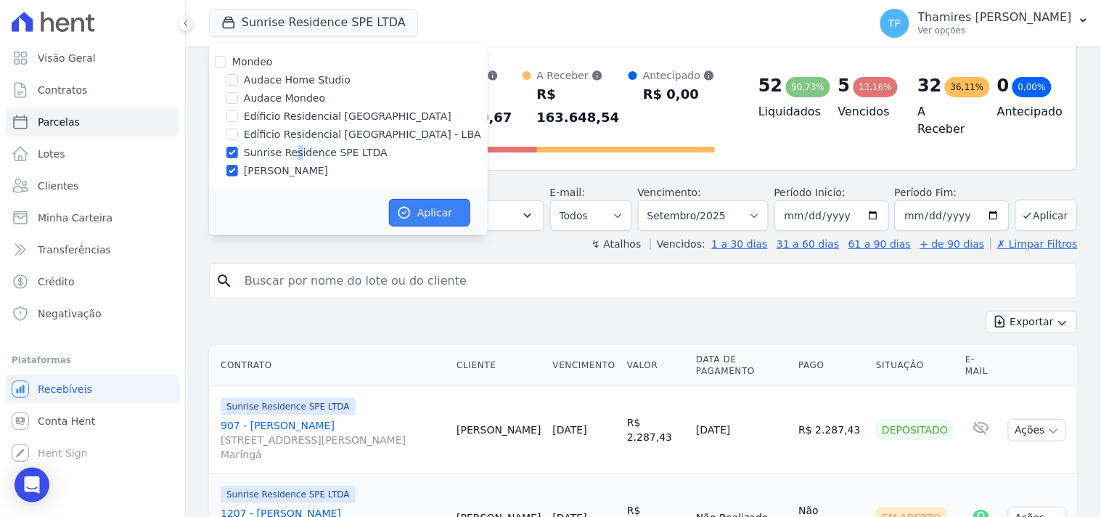
click at [437, 209] on button "Aplicar" at bounding box center [429, 213] width 81 height 28
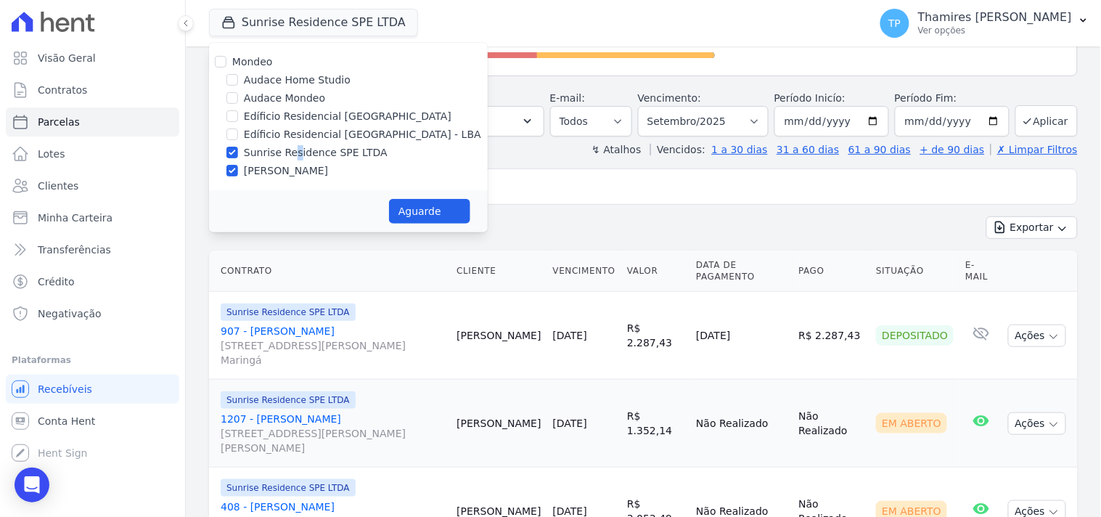
select select
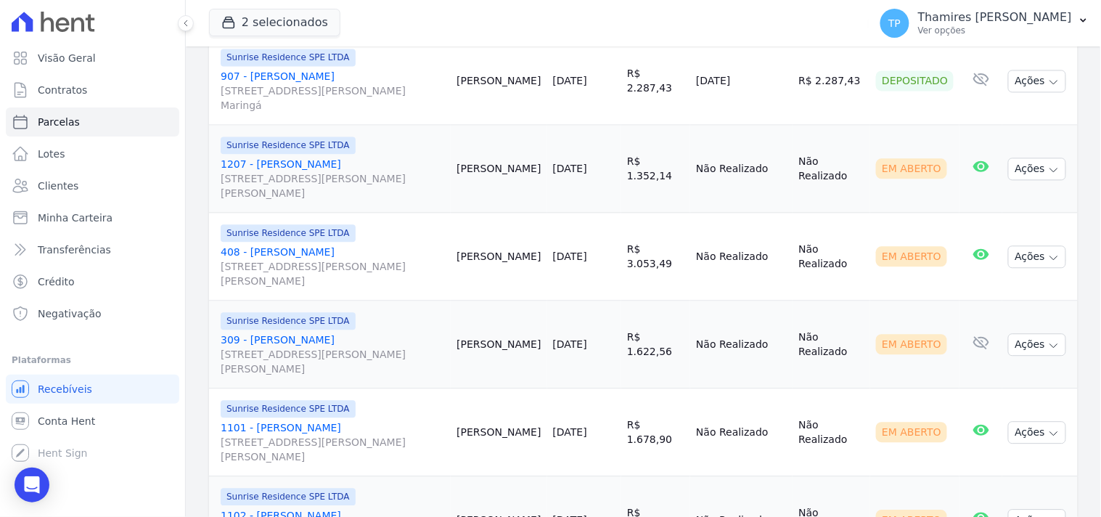
scroll to position [880, 0]
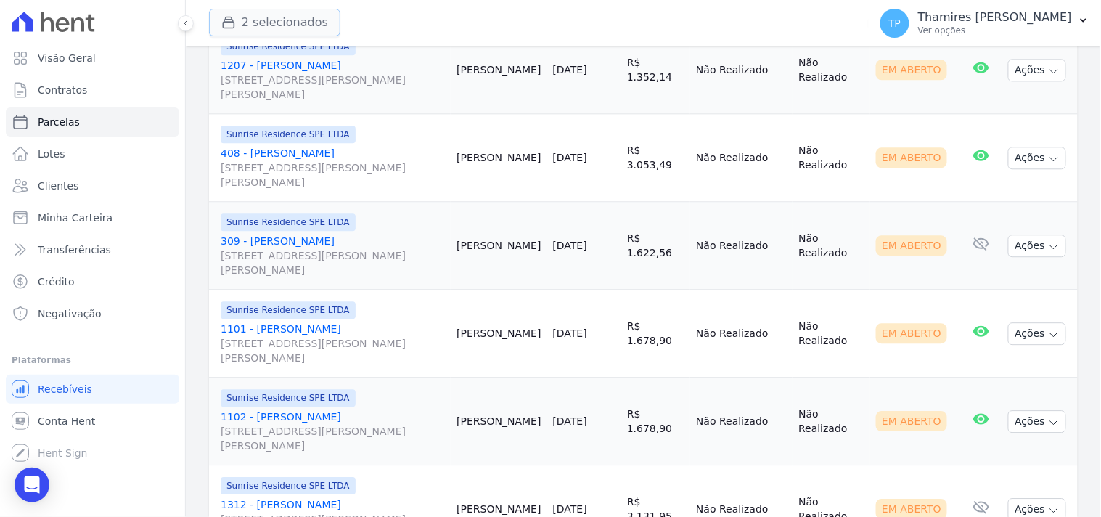
click at [302, 9] on button "2 selecionados" at bounding box center [274, 23] width 131 height 28
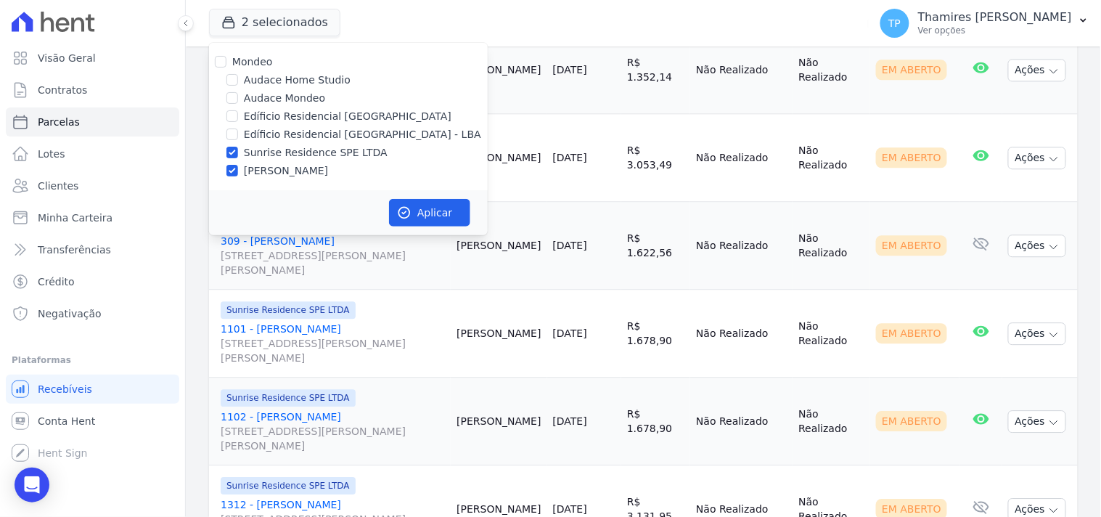
drag, startPoint x: 316, startPoint y: 169, endPoint x: 323, endPoint y: 175, distance: 9.3
click at [316, 170] on label "Terreno de Goioerê" at bounding box center [286, 170] width 84 height 15
click at [238, 170] on input "Terreno de Goioerê" at bounding box center [233, 171] width 12 height 12
checkbox input "false"
click at [436, 211] on button "Aplicar" at bounding box center [429, 213] width 81 height 28
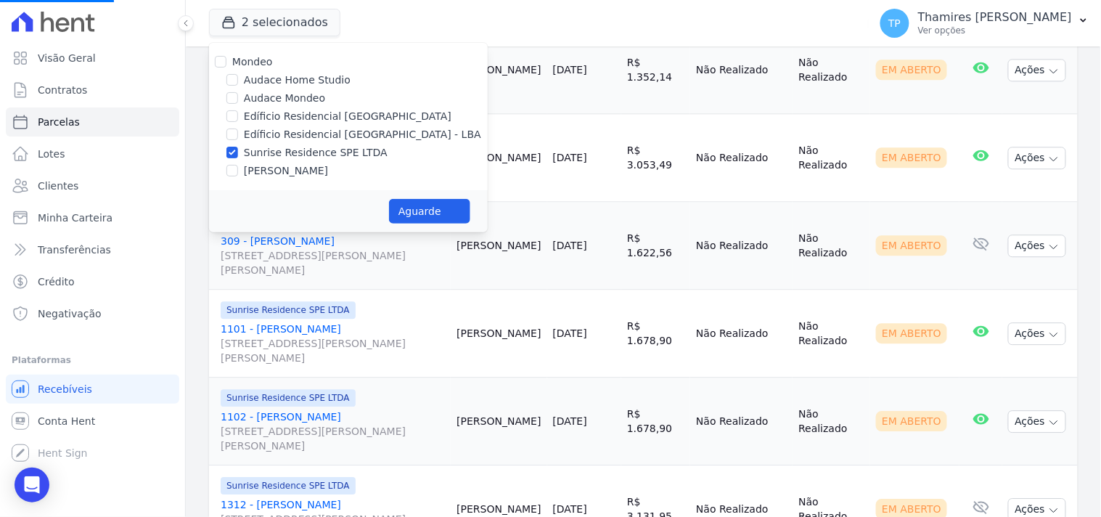
select select
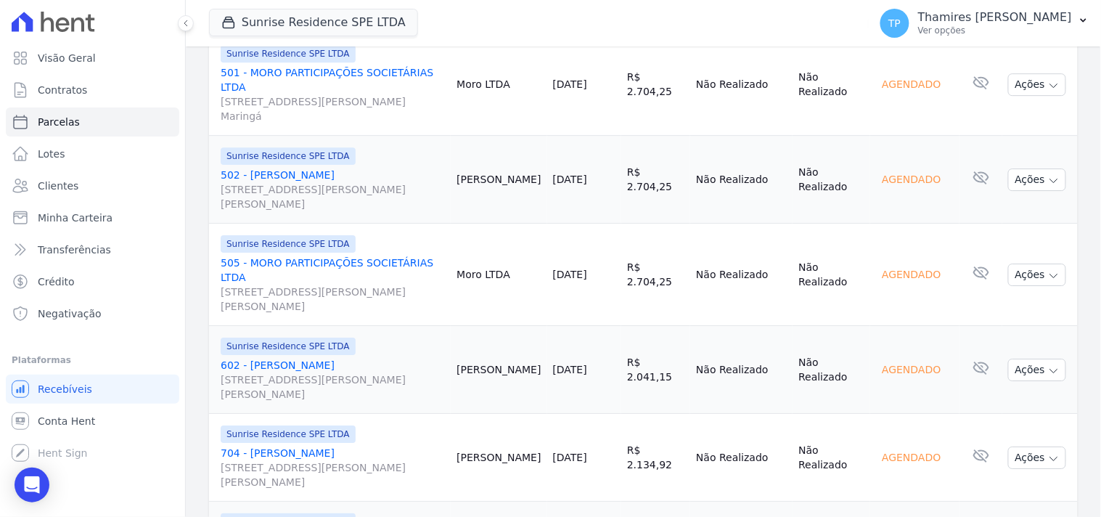
scroll to position [1309, 0]
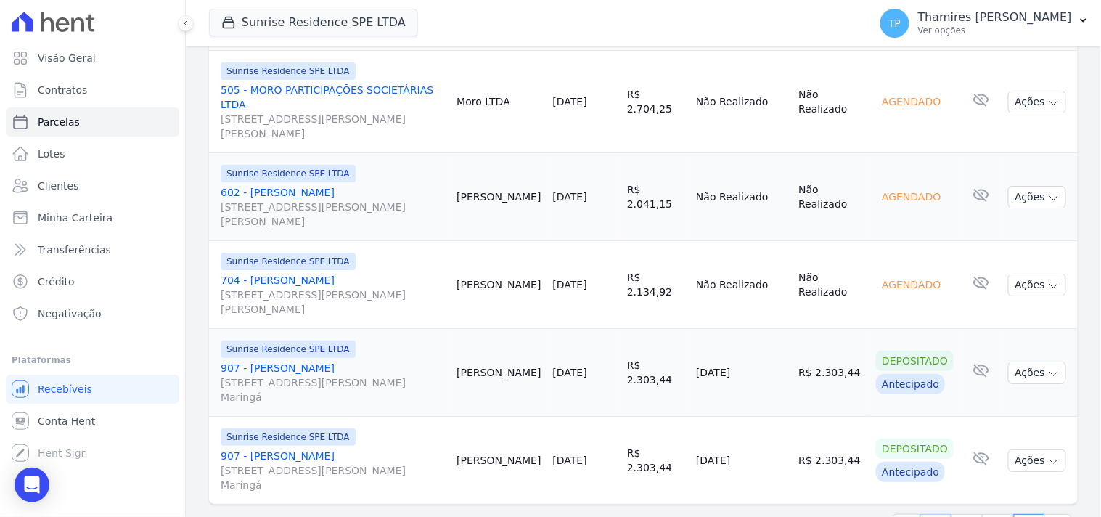
select select
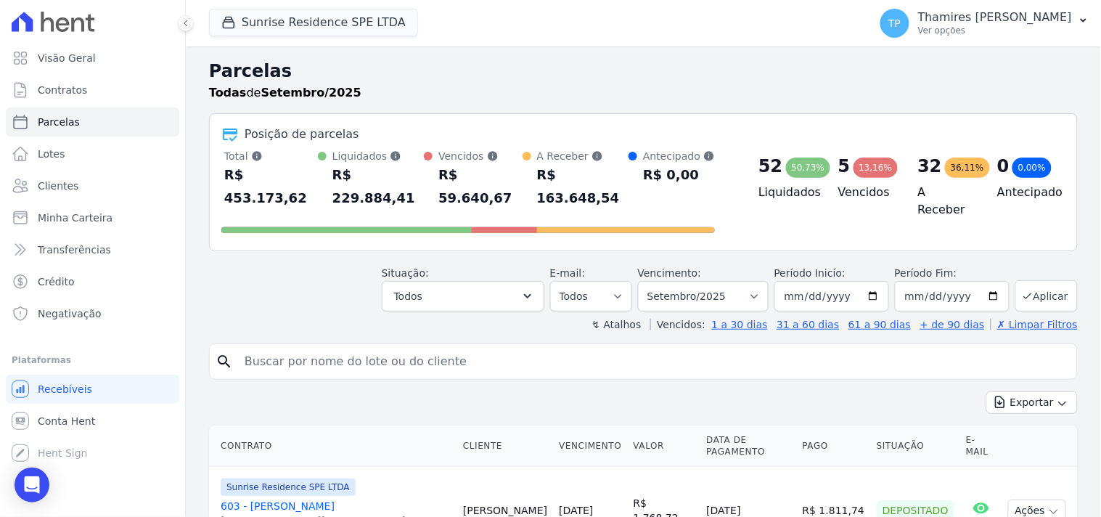
click at [295, 29] on button "Sunrise Residence SPE LTDA" at bounding box center [313, 23] width 209 height 28
drag, startPoint x: 286, startPoint y: 38, endPoint x: 294, endPoint y: 28, distance: 13.5
click at [286, 35] on div "Sunrise Residence SPE LTDA Mondeo Audace Home Studio Audace Mondeo Edíficio Res…" at bounding box center [536, 23] width 654 height 48
click at [296, 25] on button "Sunrise Residence SPE LTDA" at bounding box center [313, 23] width 209 height 28
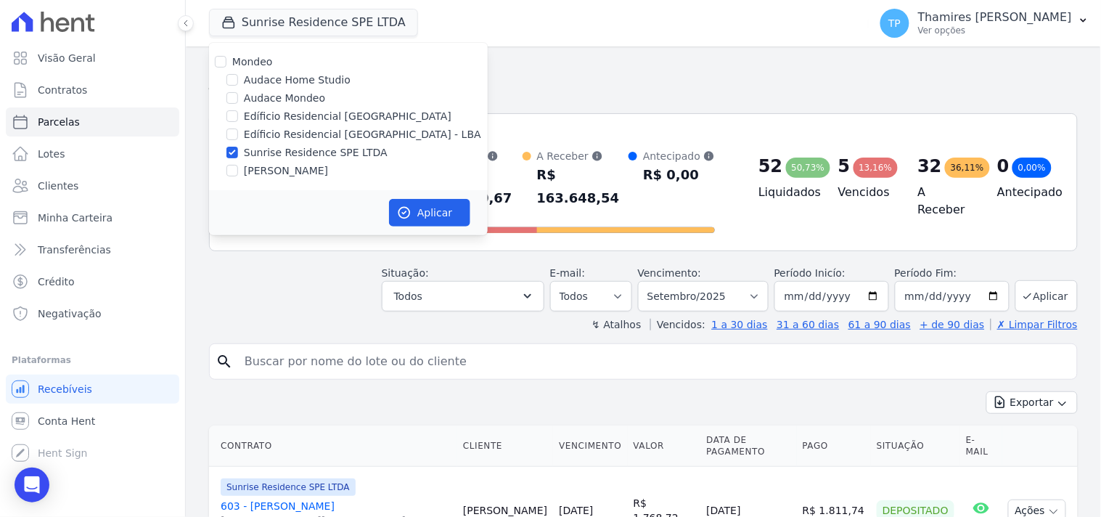
click at [253, 111] on label "Edíficio Residencial Grevílea Park" at bounding box center [348, 116] width 208 height 15
click at [238, 111] on input "Edíficio Residencial Grevílea Park" at bounding box center [233, 116] width 12 height 12
checkbox input "true"
click at [270, 127] on label "Edíficio Residencial Grevílea Park - LBA" at bounding box center [362, 134] width 237 height 15
click at [238, 128] on input "Edíficio Residencial Grevílea Park - LBA" at bounding box center [233, 134] width 12 height 12
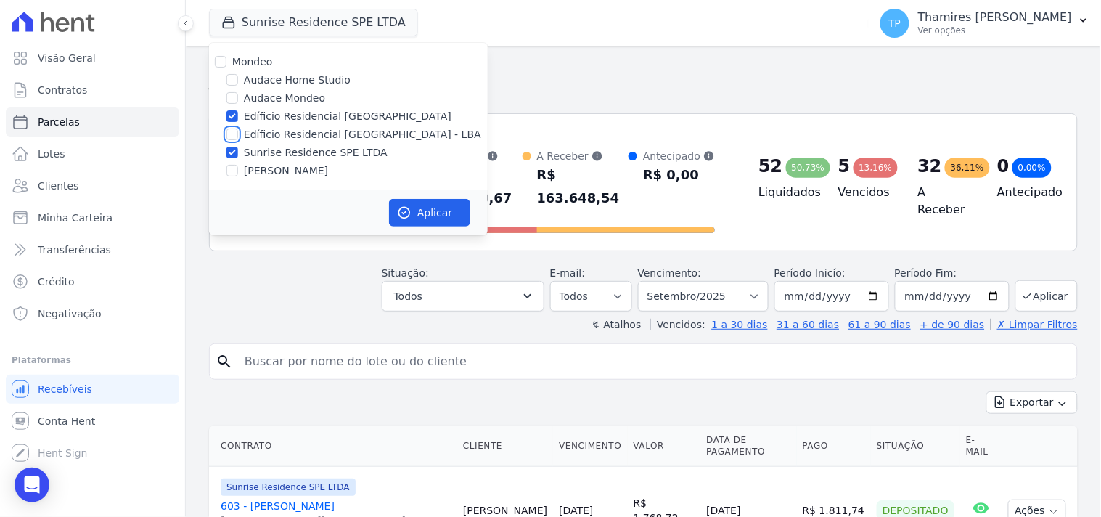
checkbox input "true"
drag, startPoint x: 271, startPoint y: 114, endPoint x: 273, endPoint y: 107, distance: 7.6
click at [272, 113] on label "Edíficio Residencial Grevílea Park" at bounding box center [348, 116] width 208 height 15
click at [238, 113] on input "Edíficio Residencial Grevílea Park" at bounding box center [233, 116] width 12 height 12
checkbox input "false"
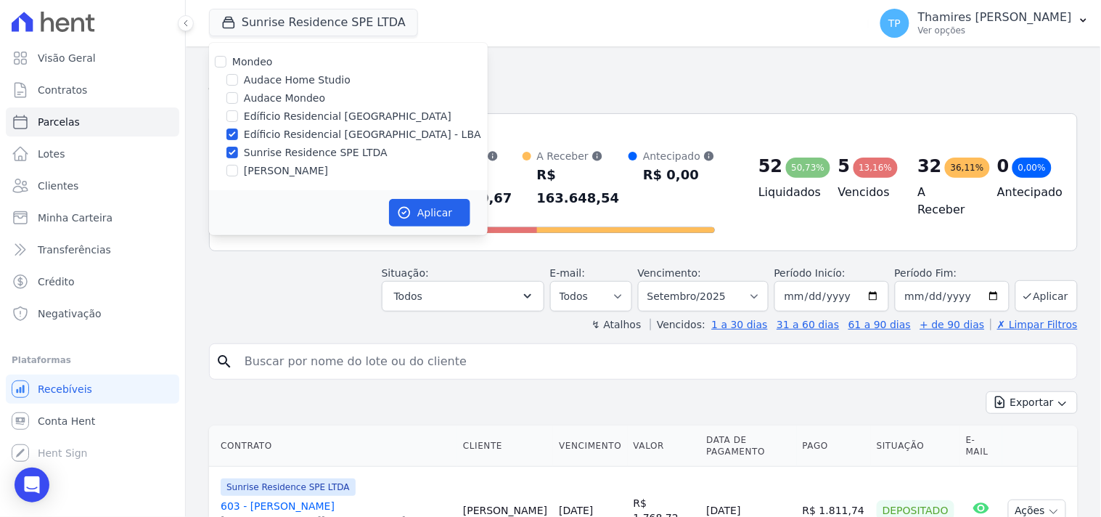
click at [274, 95] on label "Audace Mondeo" at bounding box center [284, 98] width 81 height 15
click at [238, 95] on input "Audace Mondeo" at bounding box center [233, 98] width 12 height 12
checkbox input "true"
click at [274, 171] on label "Terreno de Goioerê" at bounding box center [286, 170] width 84 height 15
click at [238, 171] on input "Terreno de Goioerê" at bounding box center [233, 171] width 12 height 12
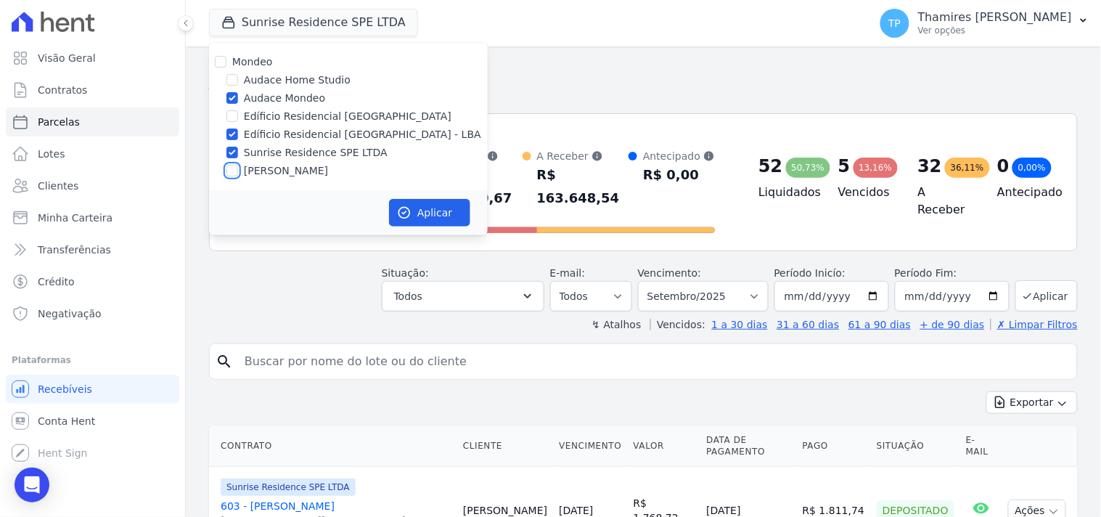
checkbox input "true"
click at [415, 211] on button "Aplicar" at bounding box center [429, 213] width 81 height 28
select select
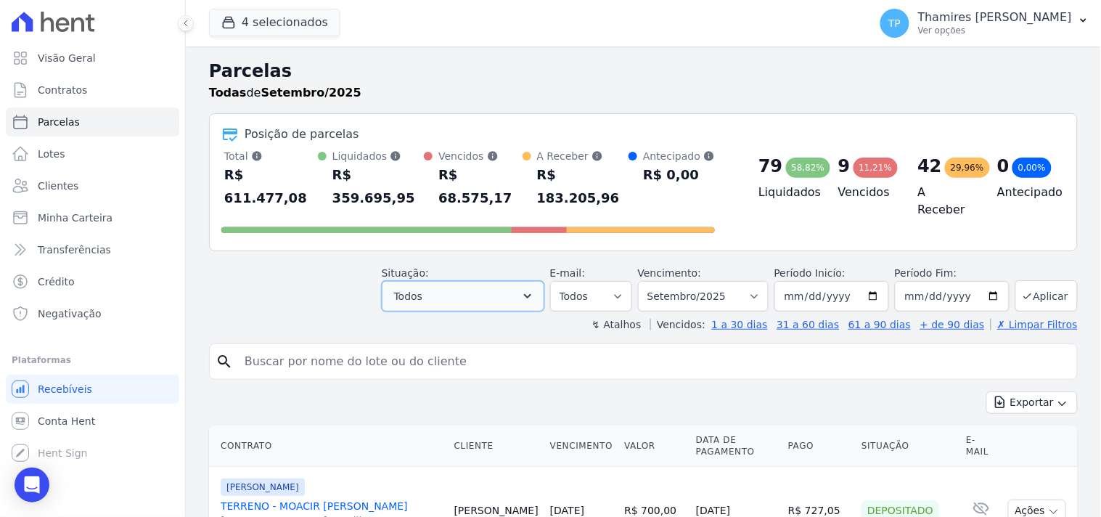
click at [441, 281] on button "Todos" at bounding box center [463, 296] width 163 height 30
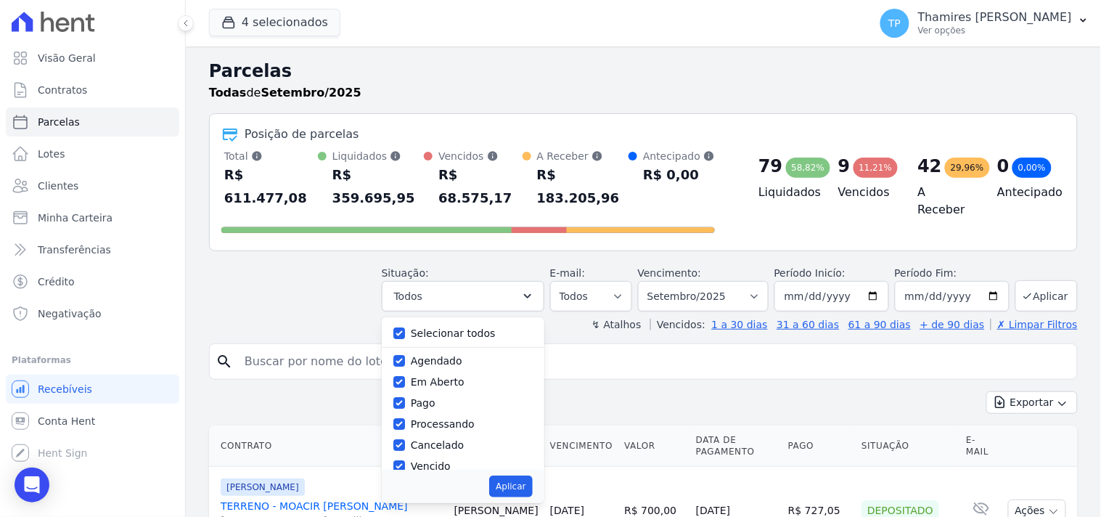
click at [447, 327] on label "Selecionar todos" at bounding box center [453, 333] width 85 height 12
click at [405, 327] on input "Selecionar todos" at bounding box center [399, 333] width 12 height 12
checkbox input "false"
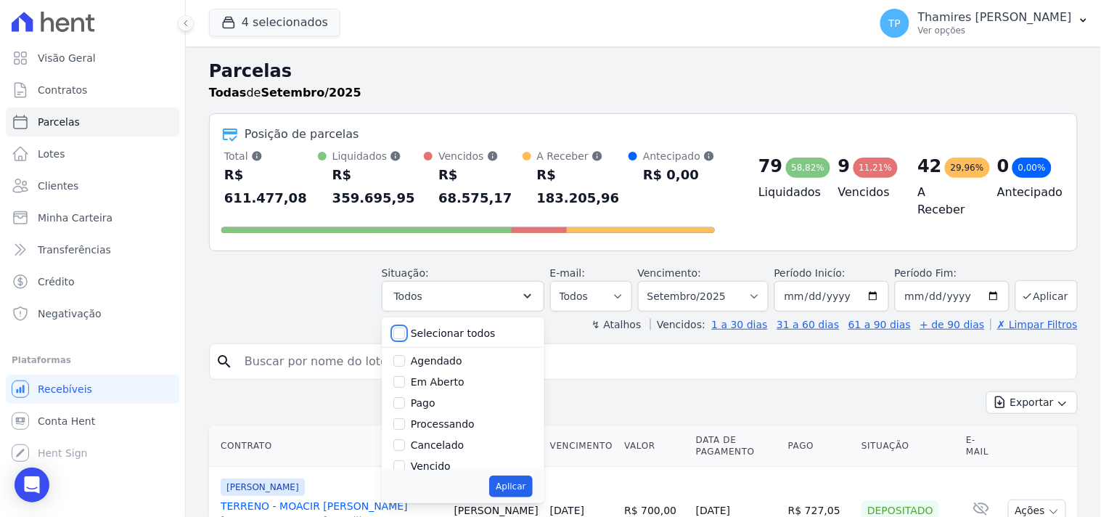
checkbox input "false"
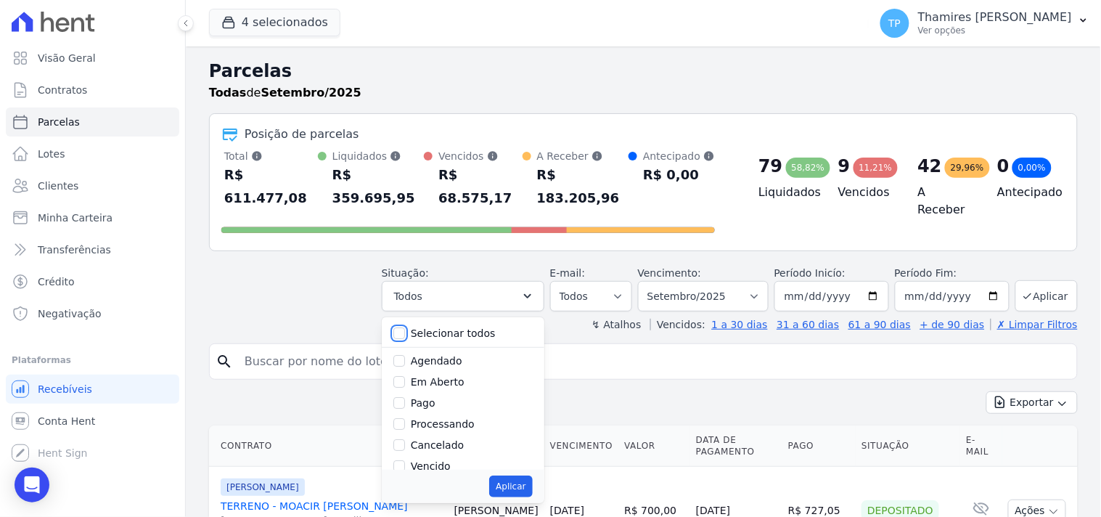
checkbox input "false"
click at [436, 397] on label "Pago" at bounding box center [423, 403] width 25 height 12
click at [423, 397] on label "Pago" at bounding box center [423, 403] width 25 height 12
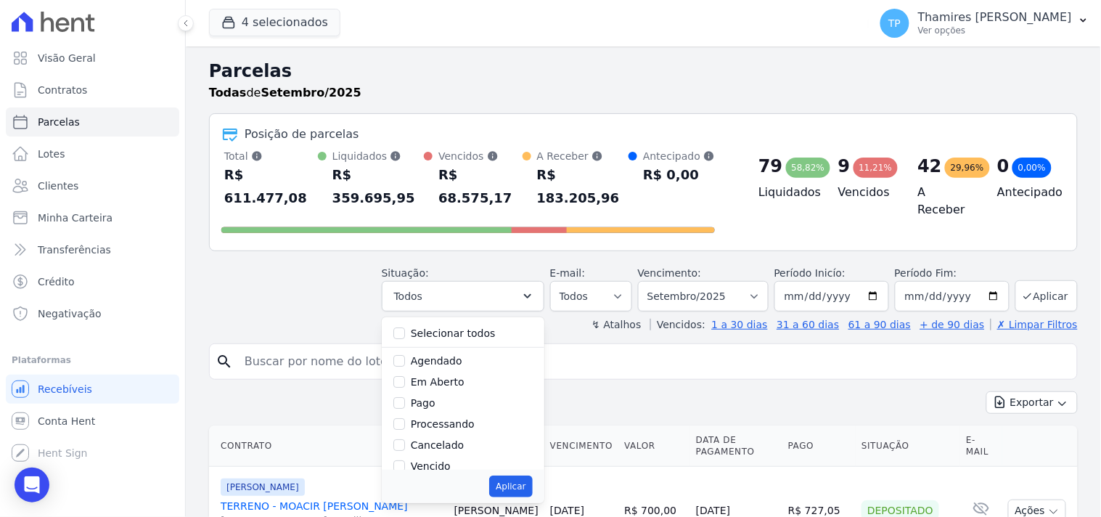
click at [405, 397] on input "Pago" at bounding box center [399, 403] width 12 height 12
checkbox input "true"
click at [428, 385] on label "Transferindo" at bounding box center [442, 391] width 63 height 12
click at [405, 385] on input "Transferindo" at bounding box center [399, 391] width 12 height 12
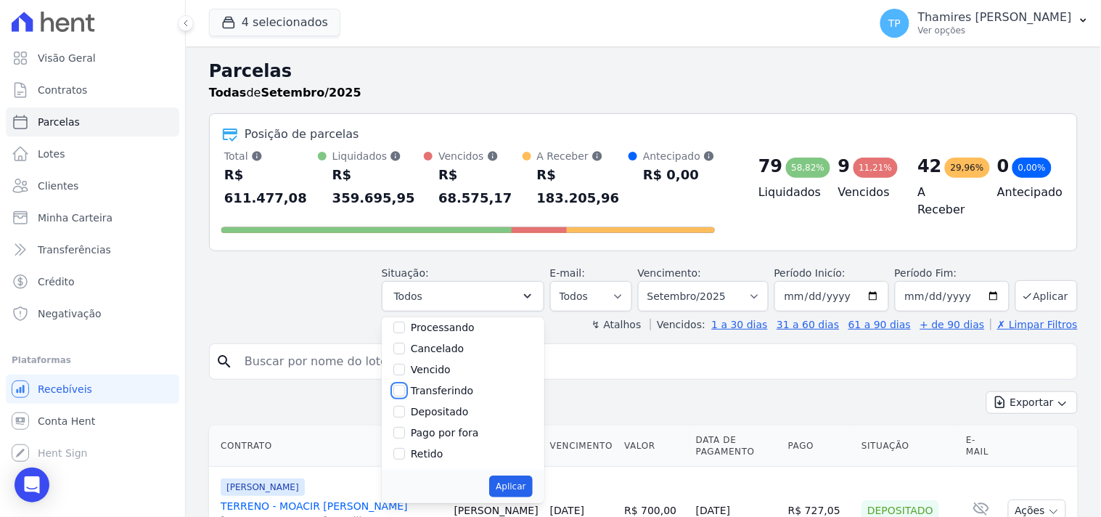
checkbox input "true"
click at [532, 476] on button "Aplicar" at bounding box center [510, 487] width 43 height 22
select select "paid"
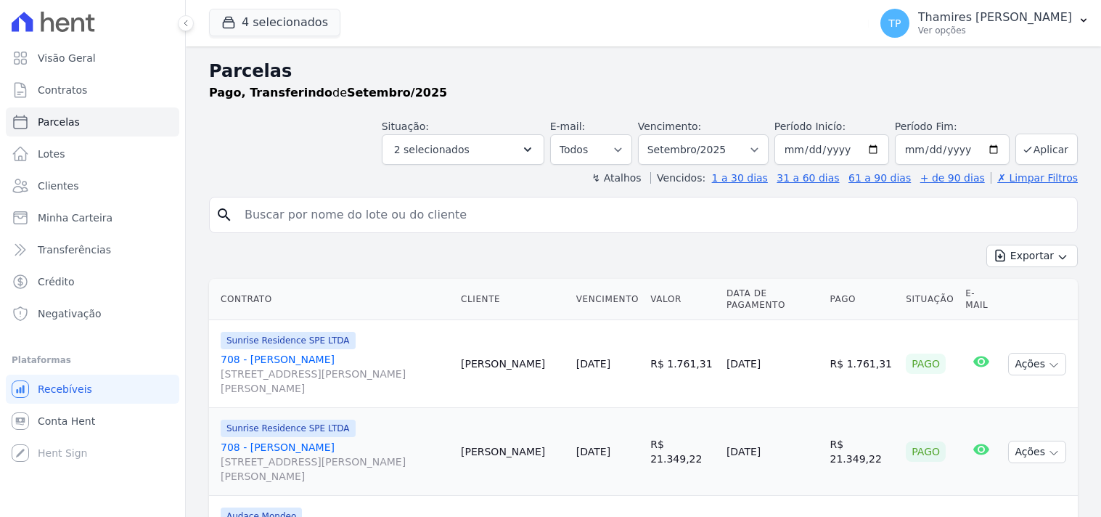
select select
click at [277, 23] on button "4 selecionados" at bounding box center [274, 23] width 131 height 28
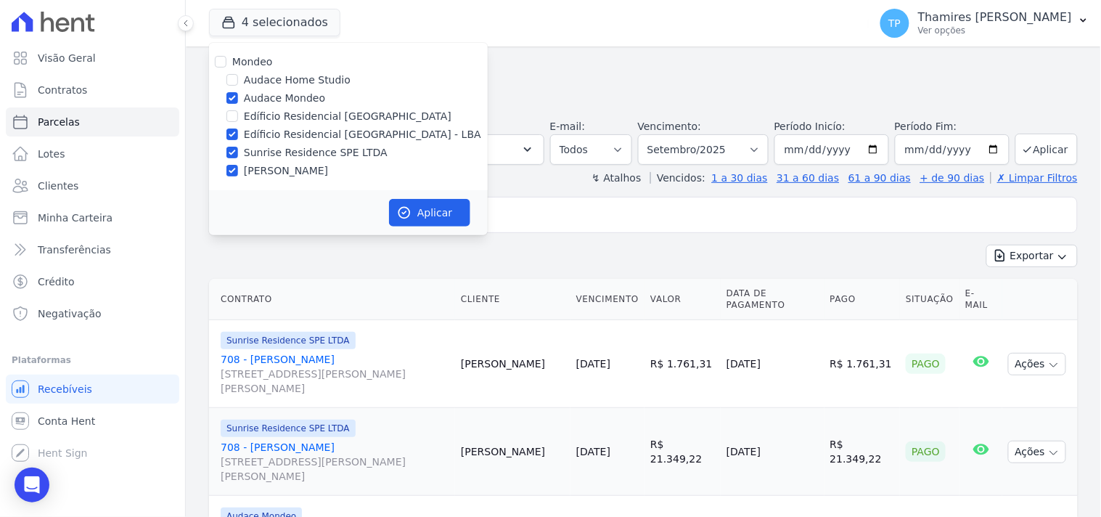
click at [280, 97] on label "Audace Mondeo" at bounding box center [284, 98] width 81 height 15
click at [238, 97] on input "Audace Mondeo" at bounding box center [233, 98] width 12 height 12
checkbox input "false"
